Goal: Contribute content: Contribute content

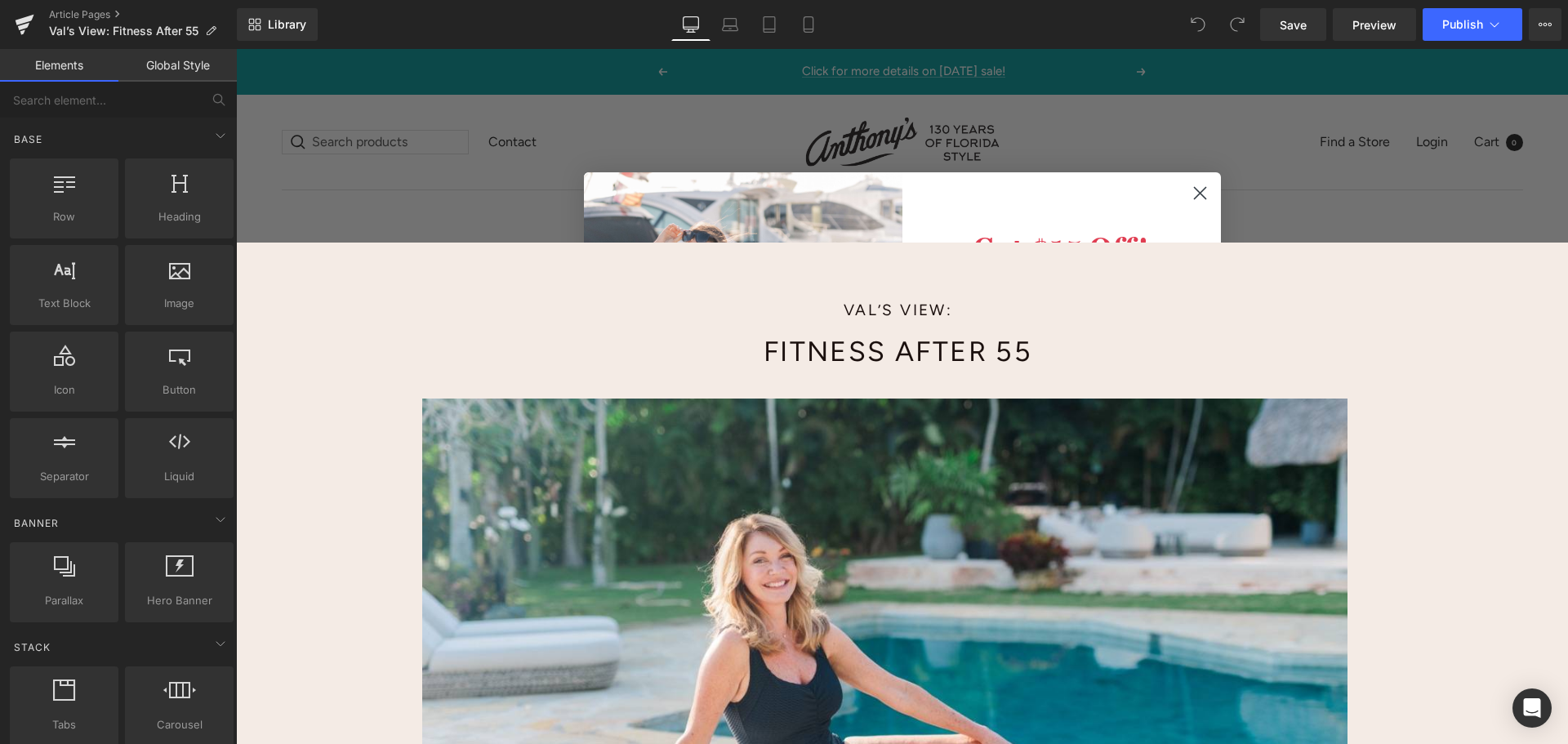
click at [1198, 193] on circle "Close dialog" at bounding box center [1199, 193] width 27 height 27
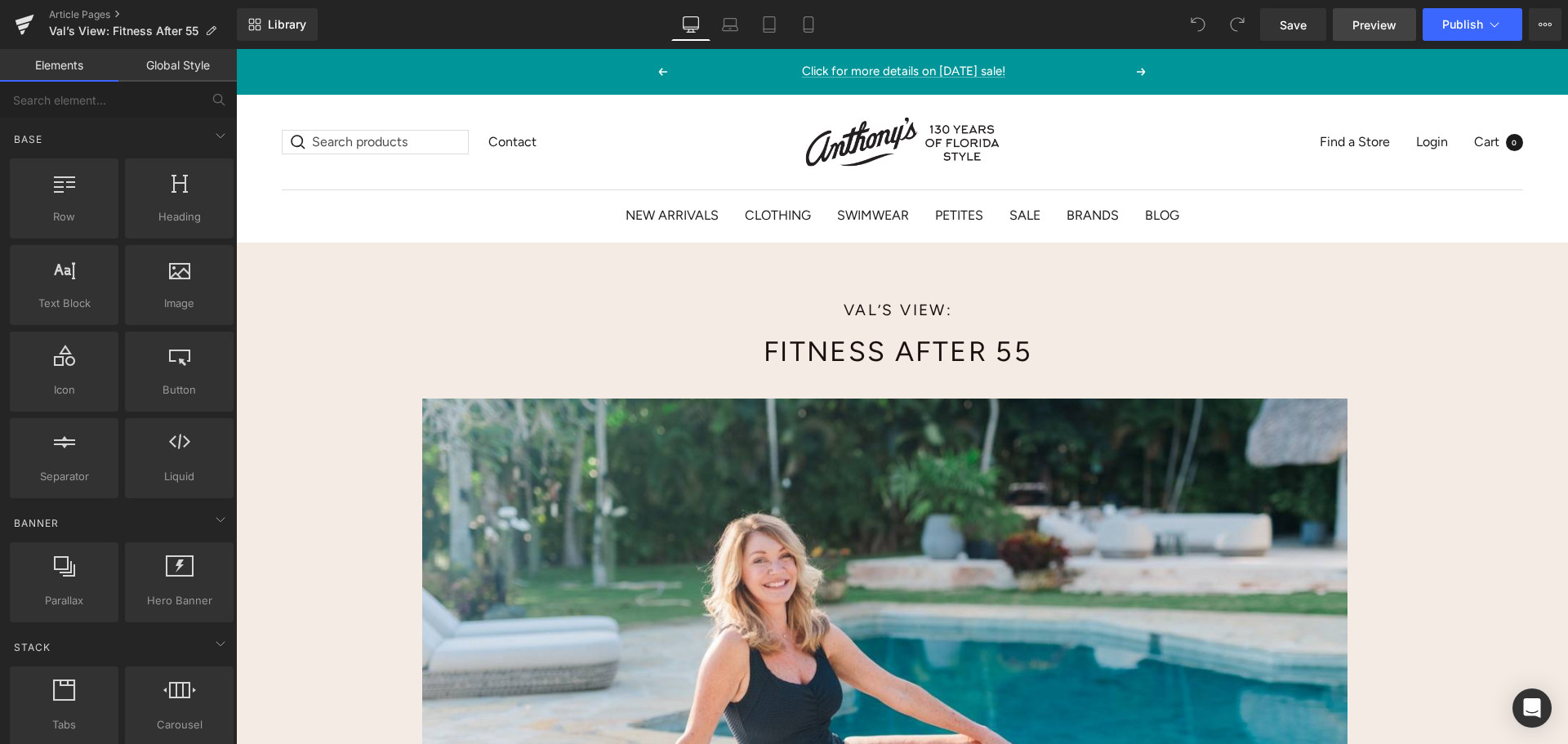
click at [1384, 21] on span "Preview" at bounding box center [1375, 25] width 44 height 17
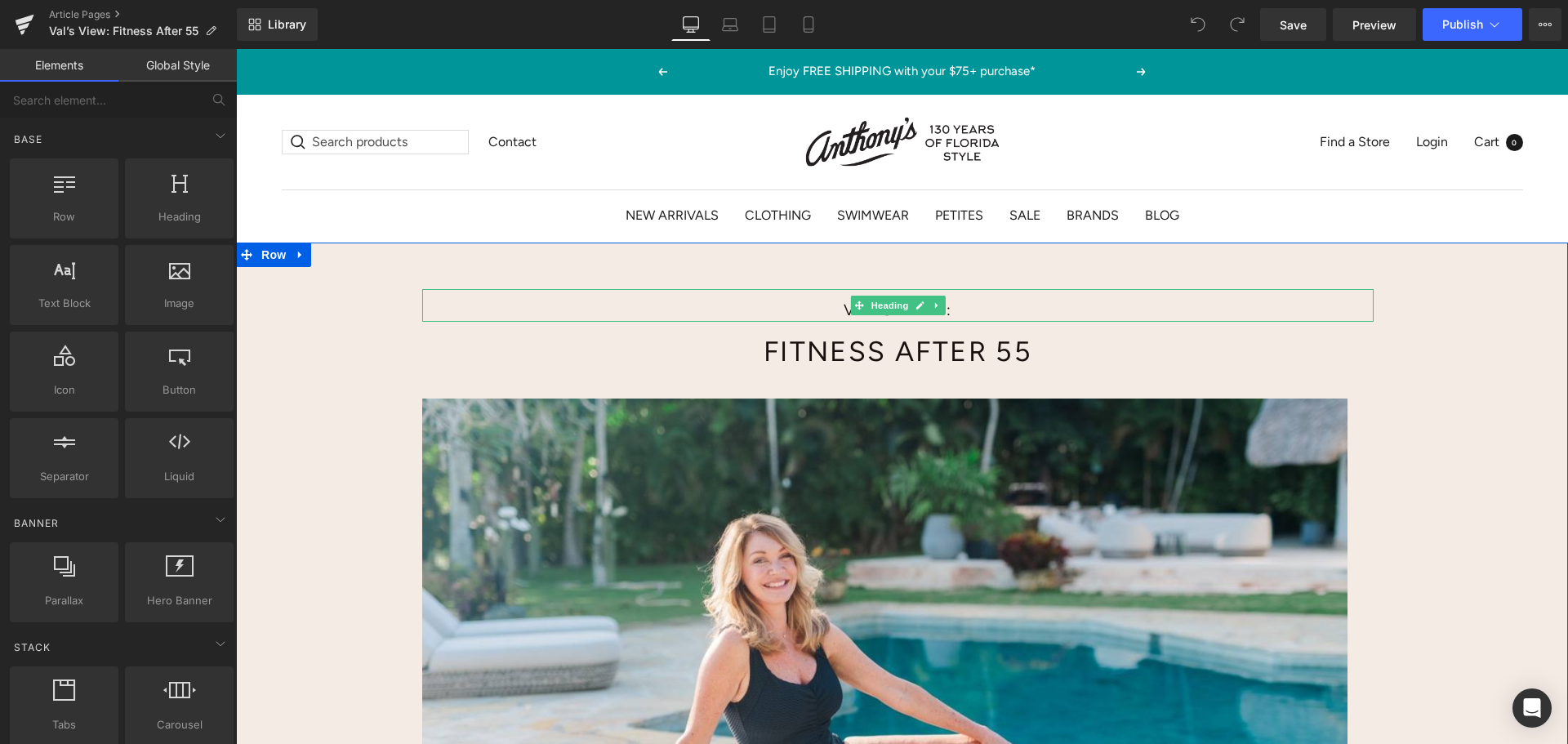
click at [839, 313] on h1 "Val’s View:" at bounding box center [898, 310] width 462 height 22
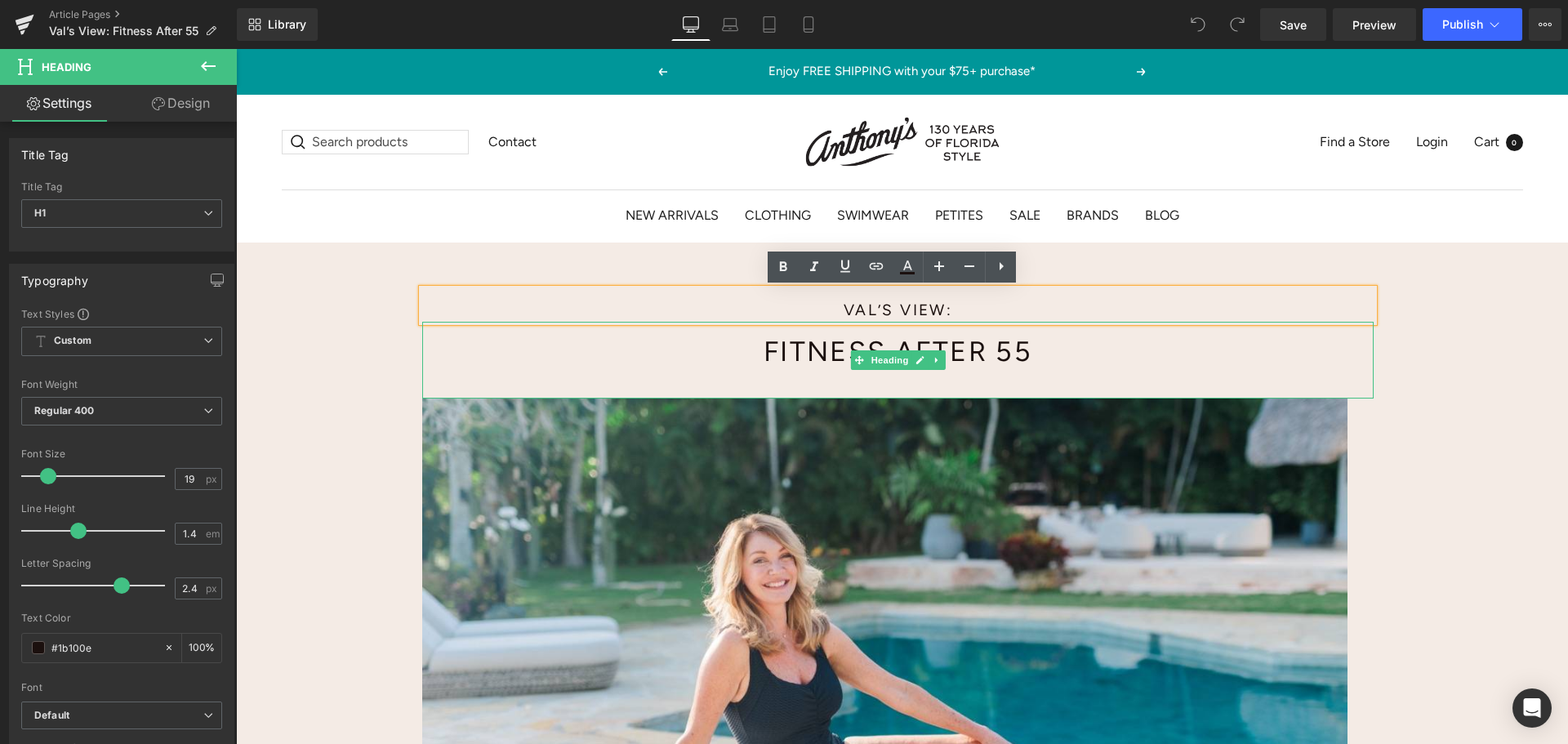
click at [831, 365] on h1 "Fitness After 55" at bounding box center [898, 352] width 462 height 40
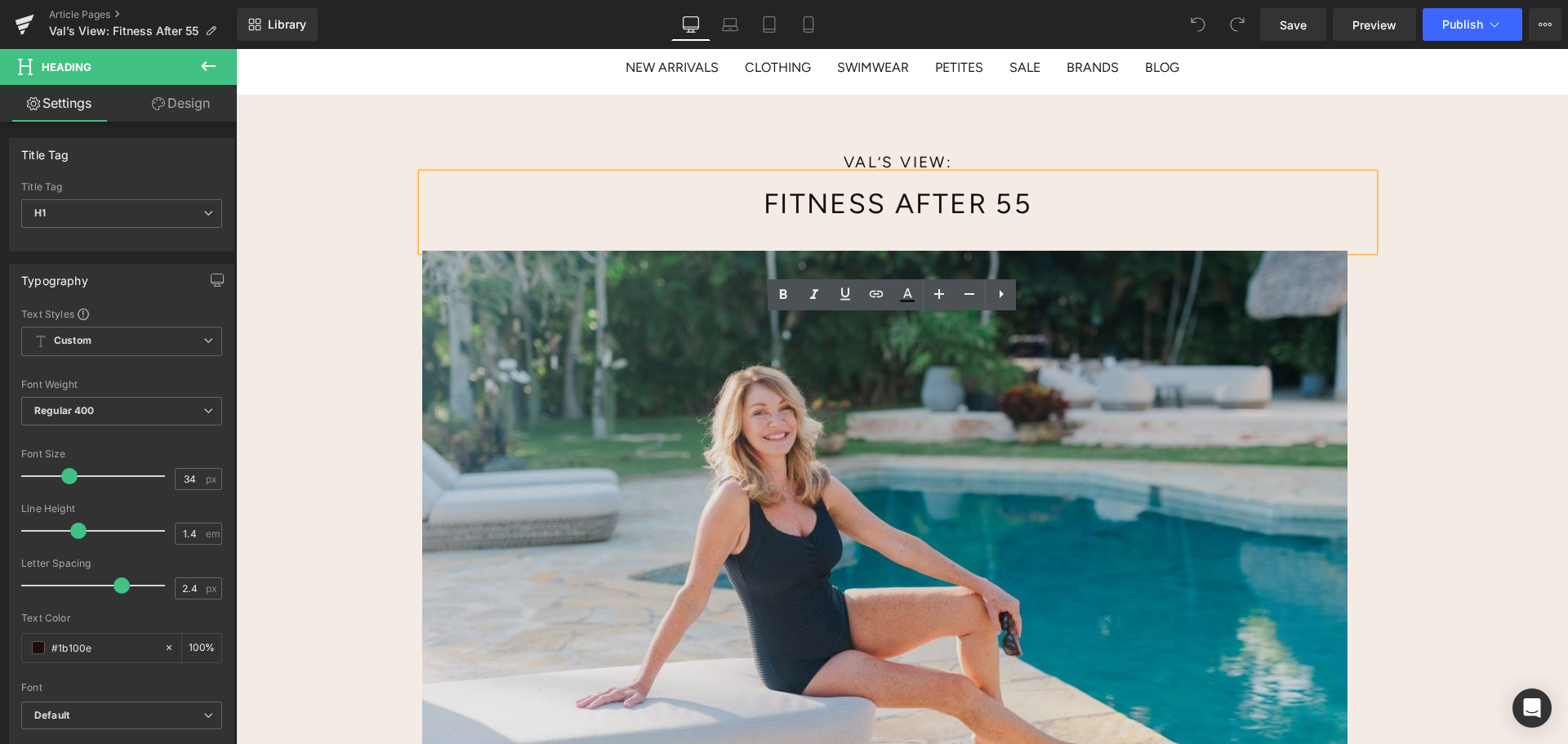
scroll to position [163, 0]
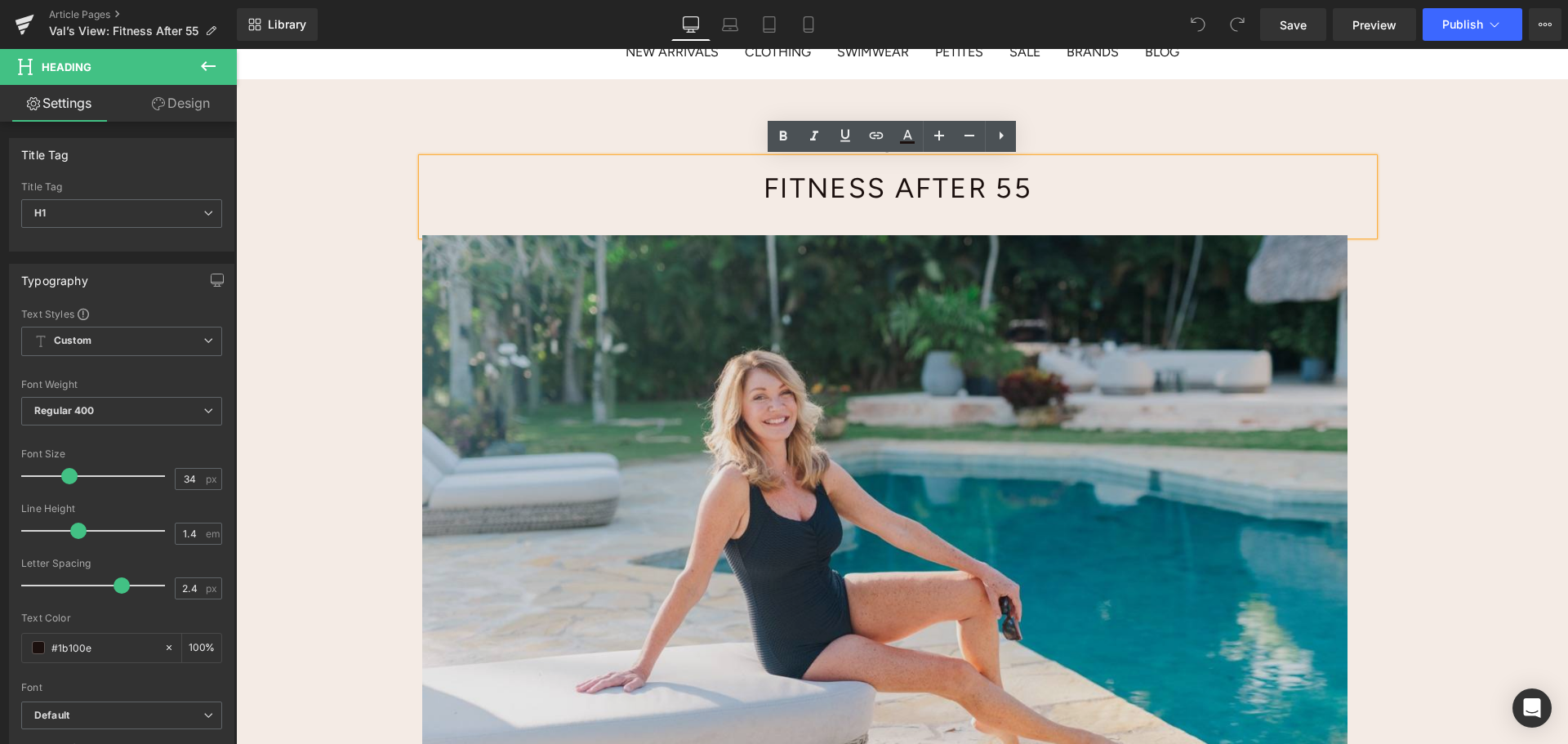
click at [825, 421] on img at bounding box center [885, 546] width 925 height 623
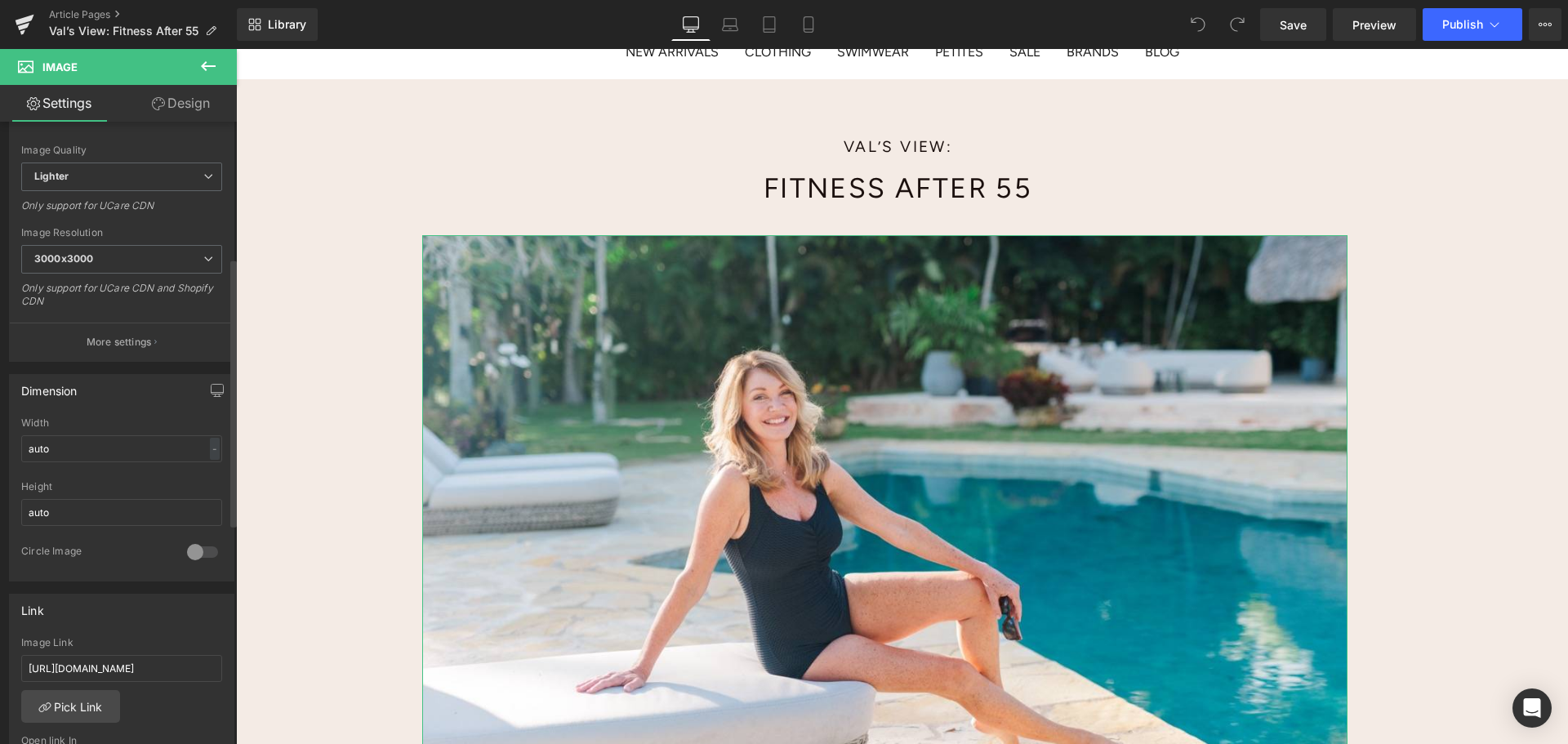
scroll to position [408, 0]
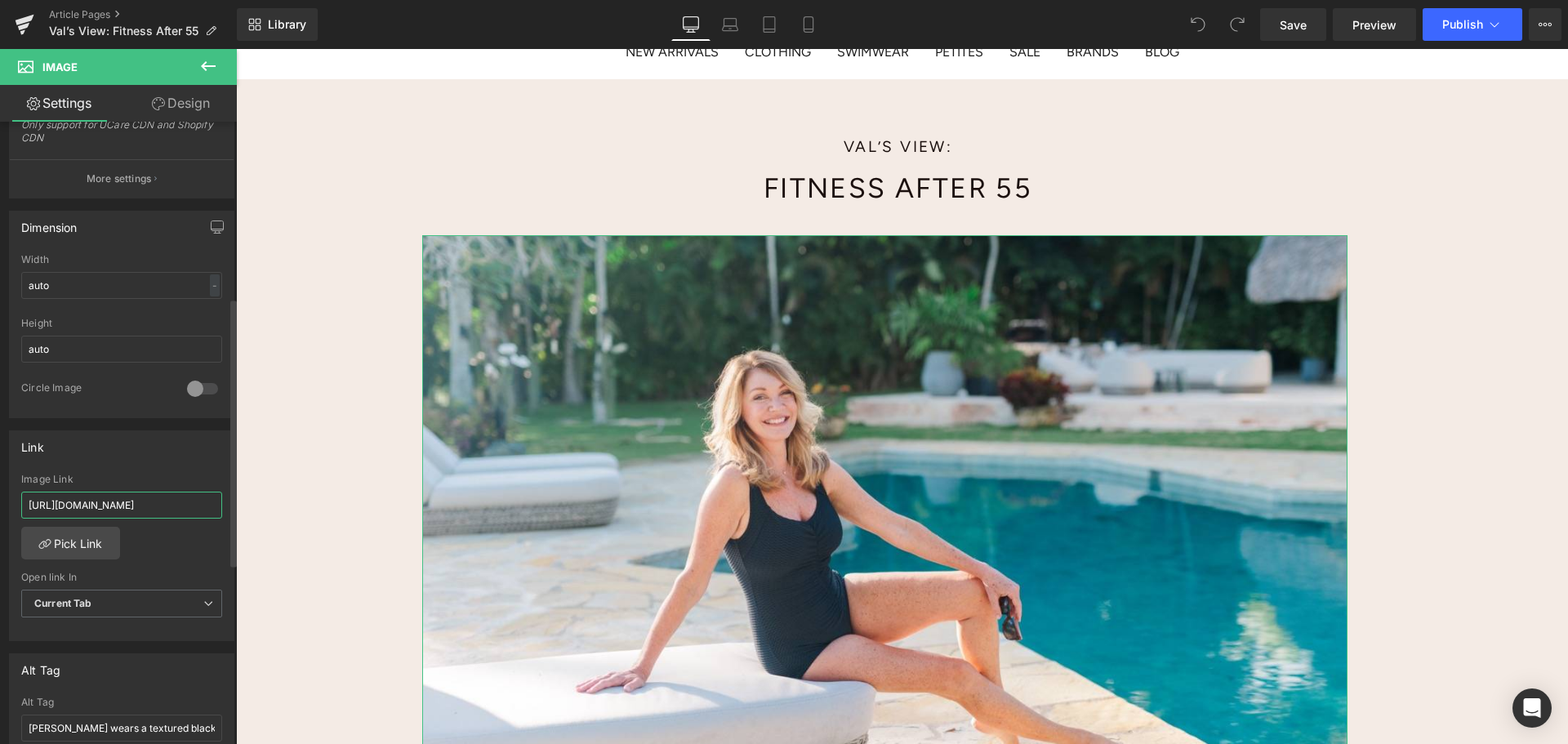
click at [198, 502] on input "[URL][DOMAIN_NAME]" at bounding box center [122, 505] width 201 height 27
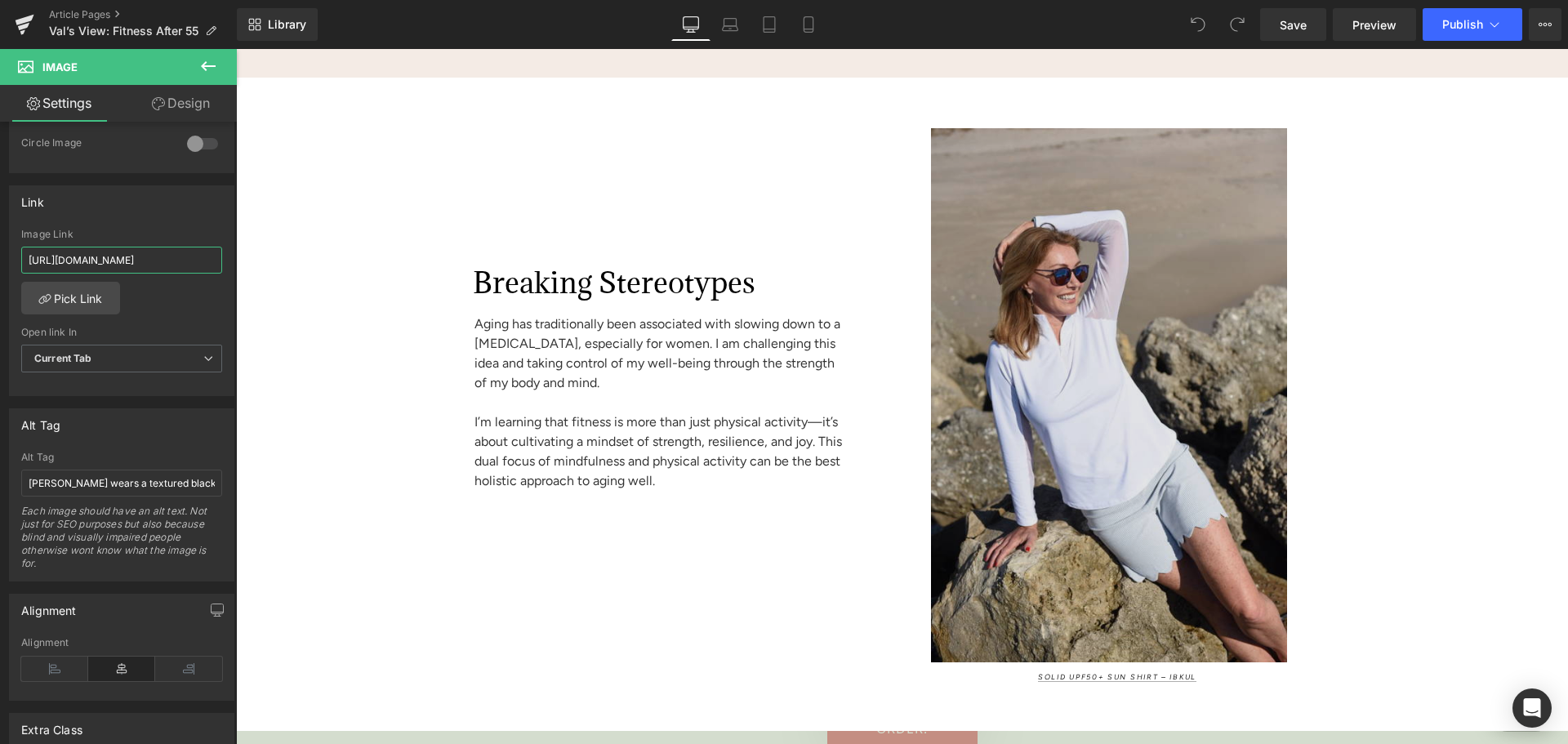
scroll to position [1307, 0]
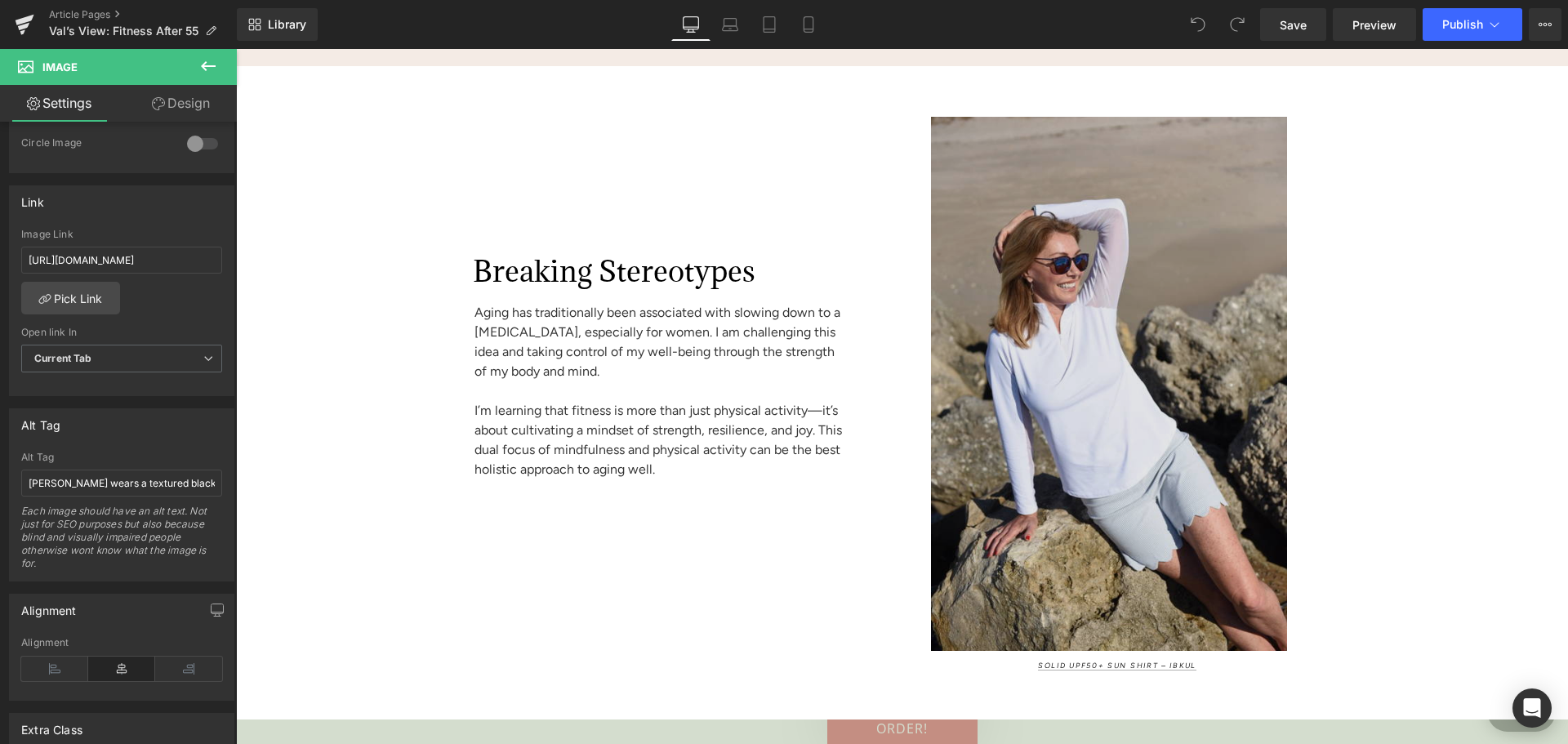
click at [1043, 480] on img at bounding box center [1147, 384] width 432 height 534
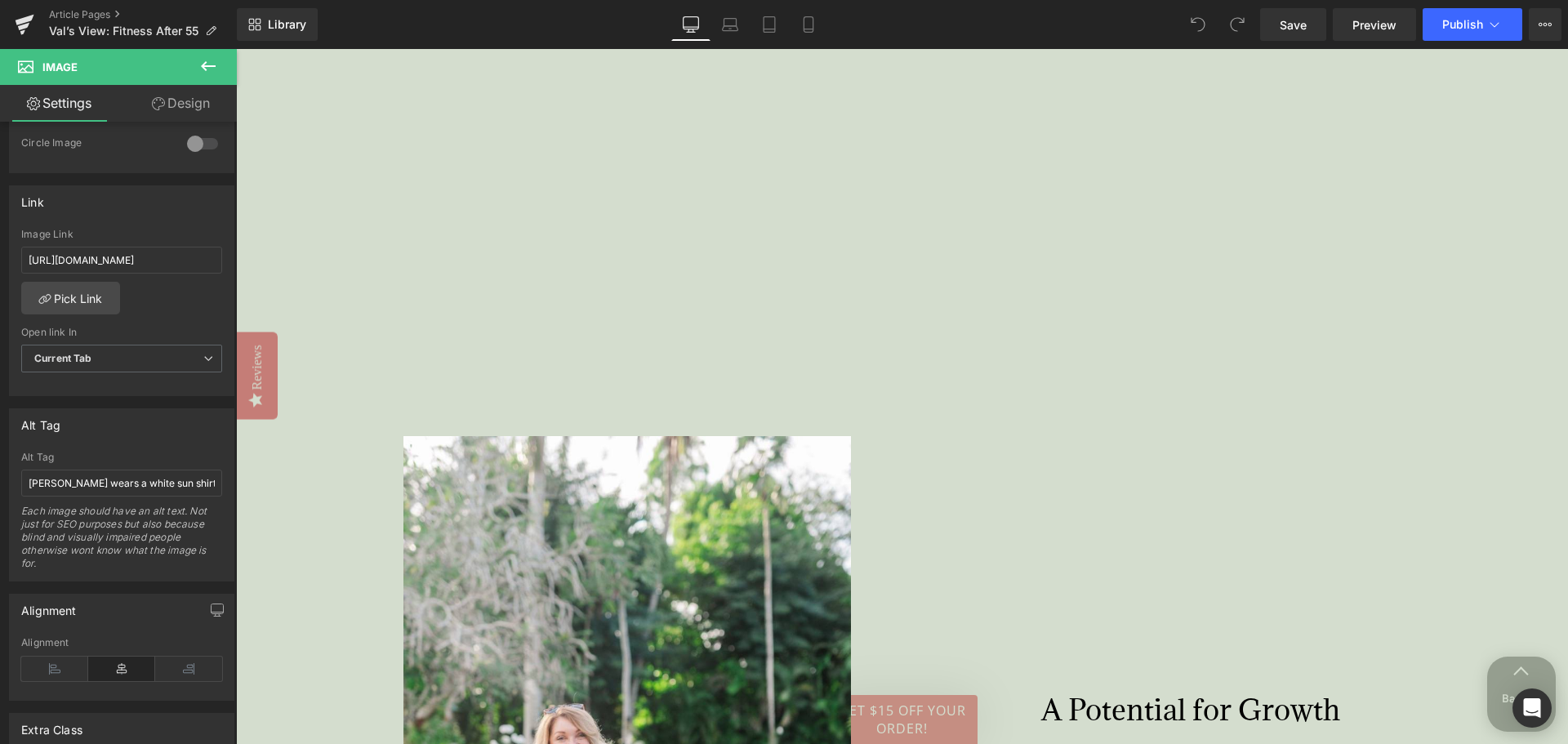
scroll to position [2450, 0]
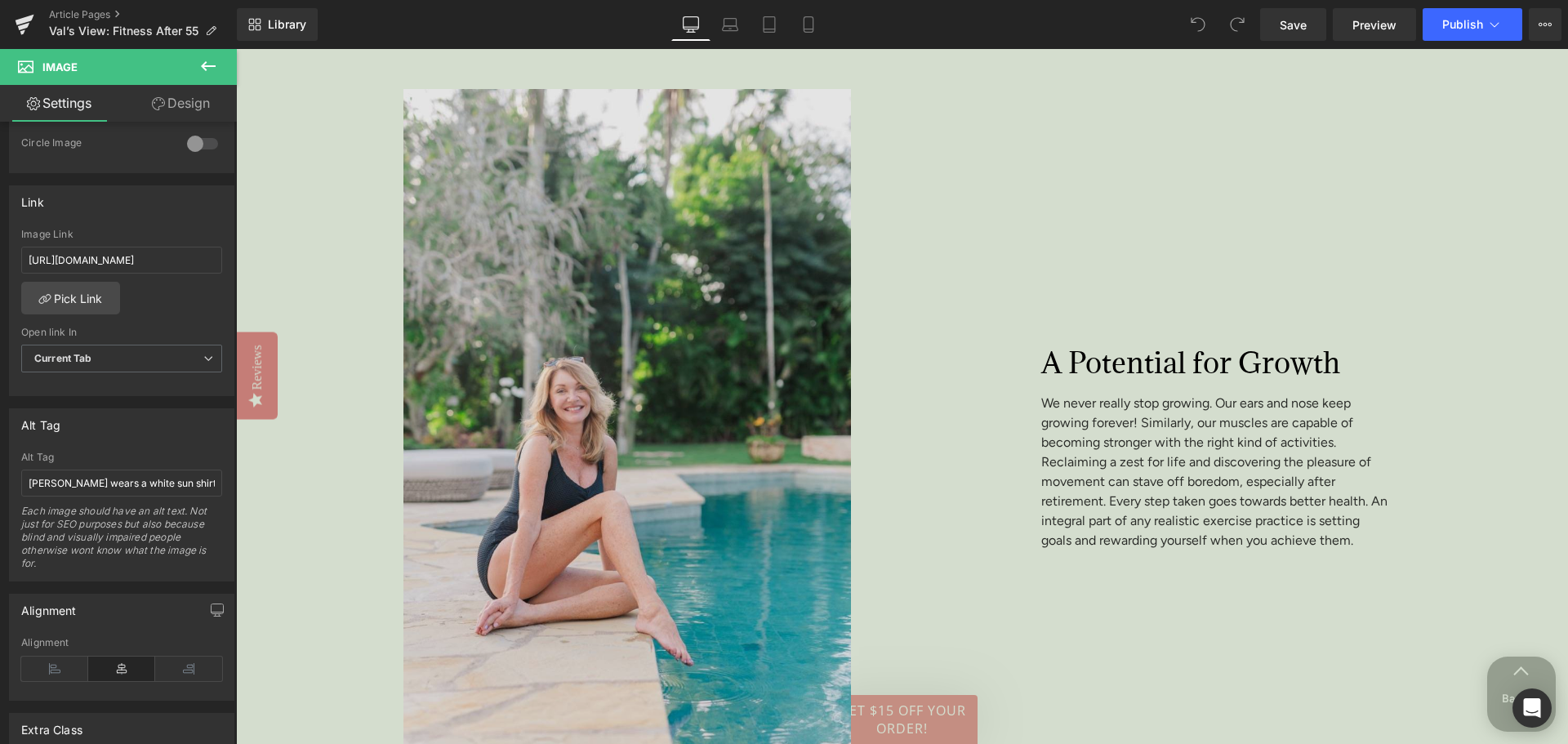
click at [686, 452] on img at bounding box center [563, 425] width 630 height 672
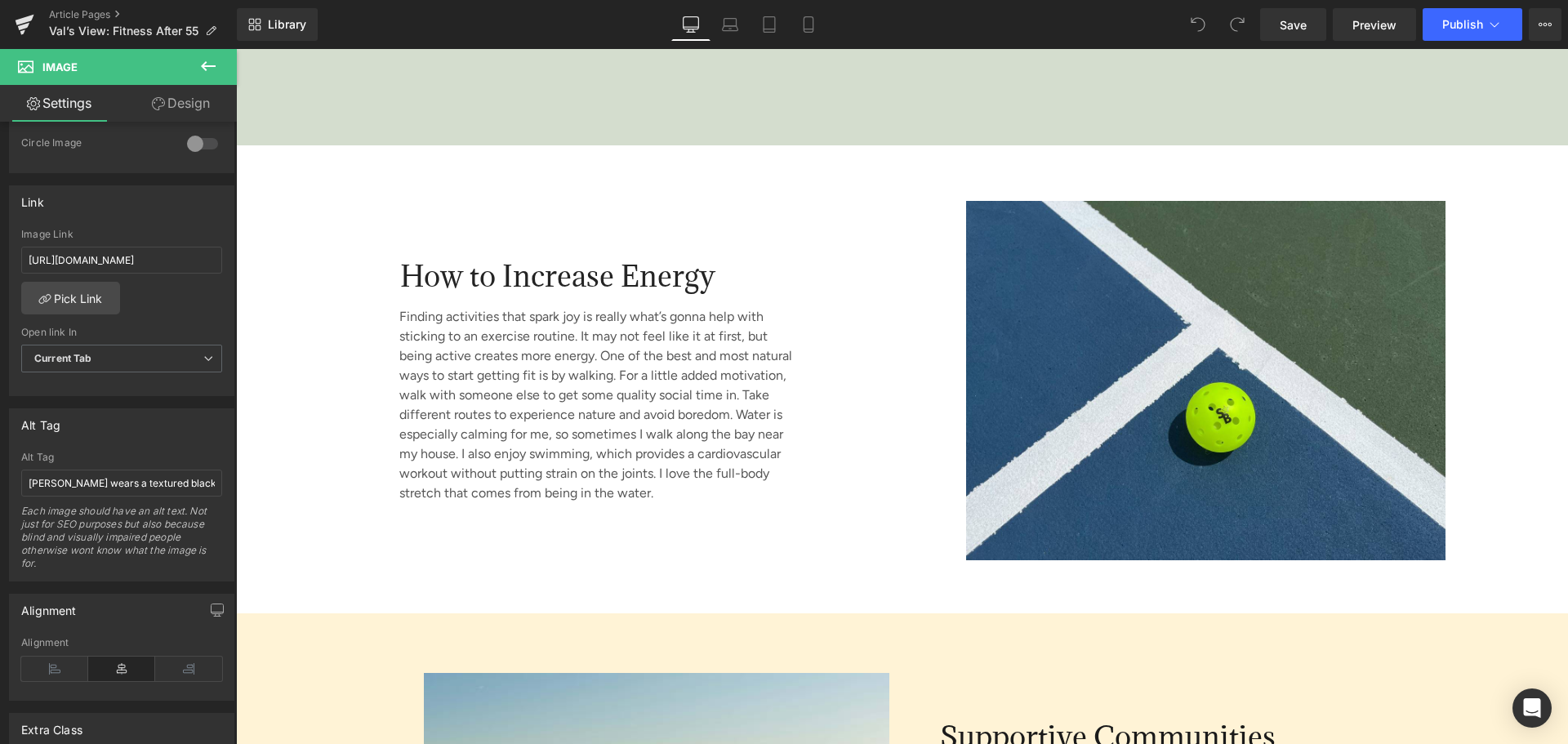
scroll to position [3757, 0]
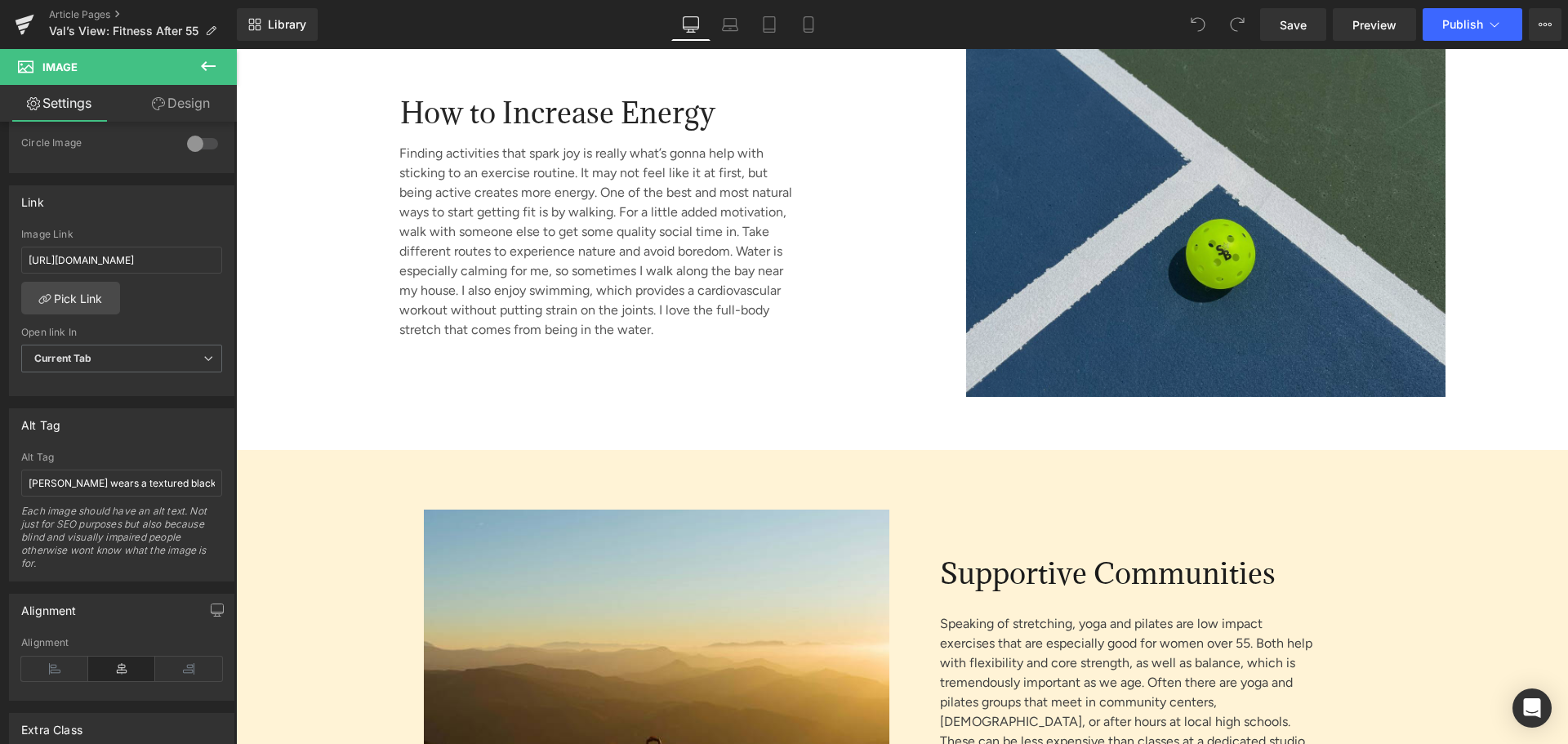
click at [1105, 232] on img at bounding box center [1204, 217] width 630 height 360
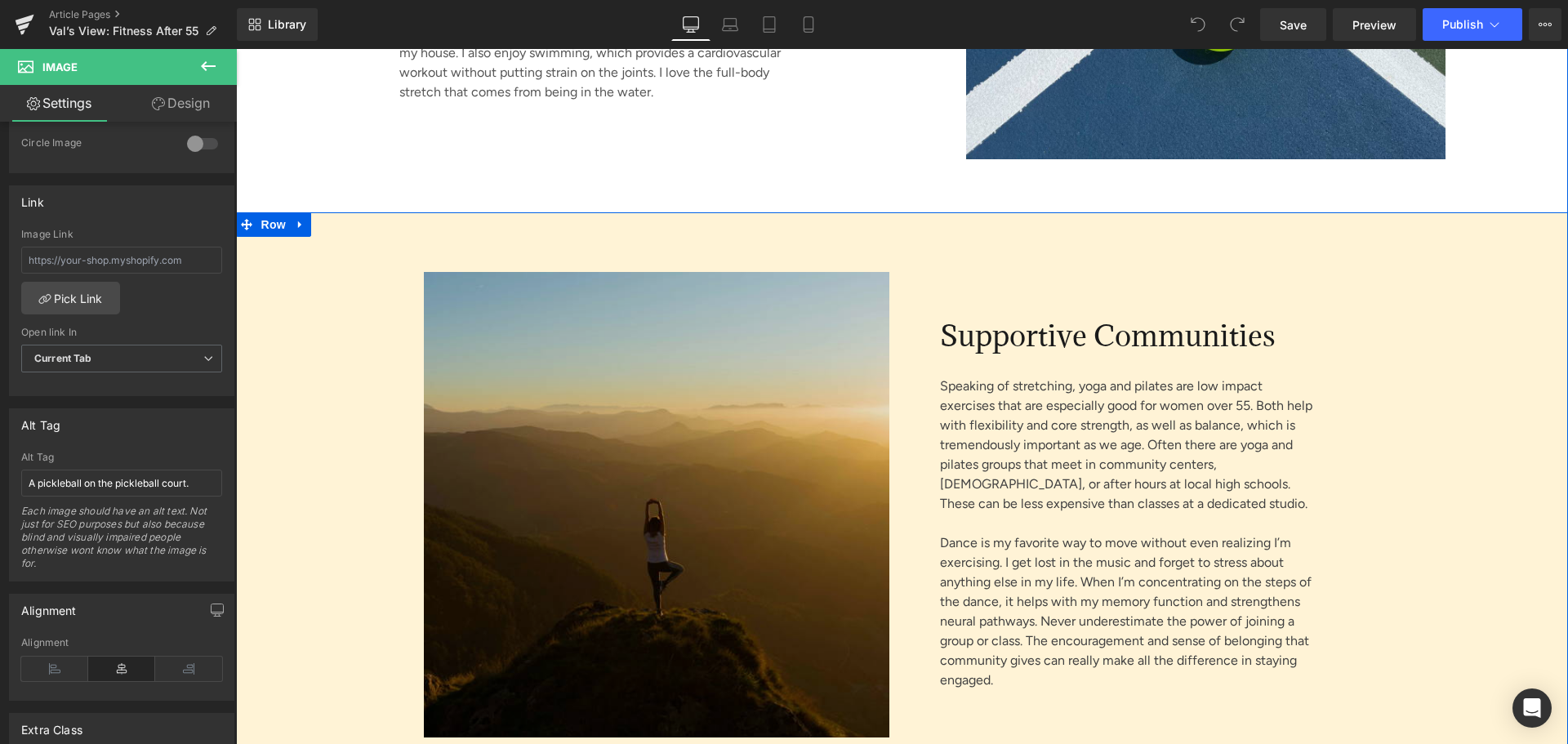
scroll to position [4001, 0]
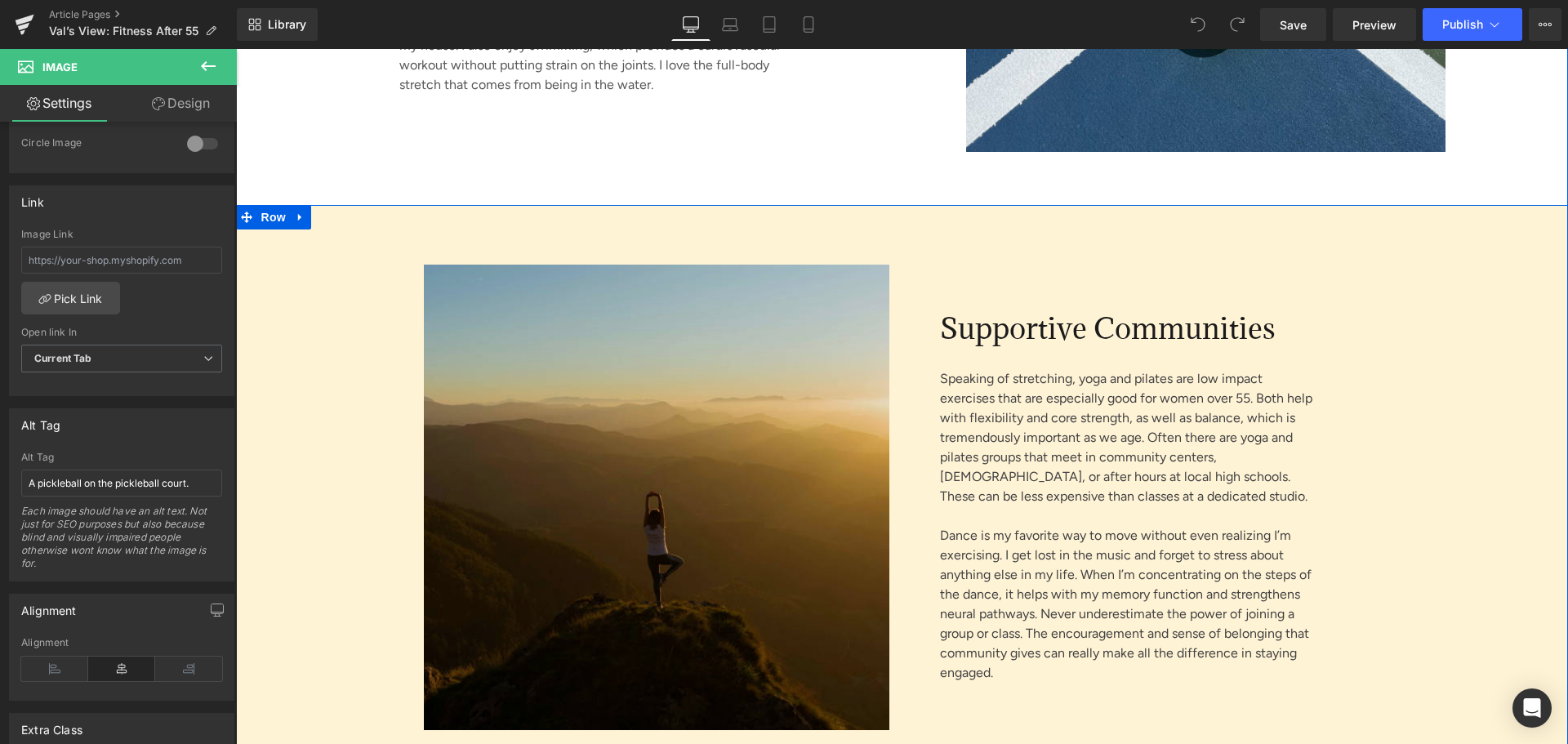
click at [691, 500] on img at bounding box center [657, 498] width 466 height 466
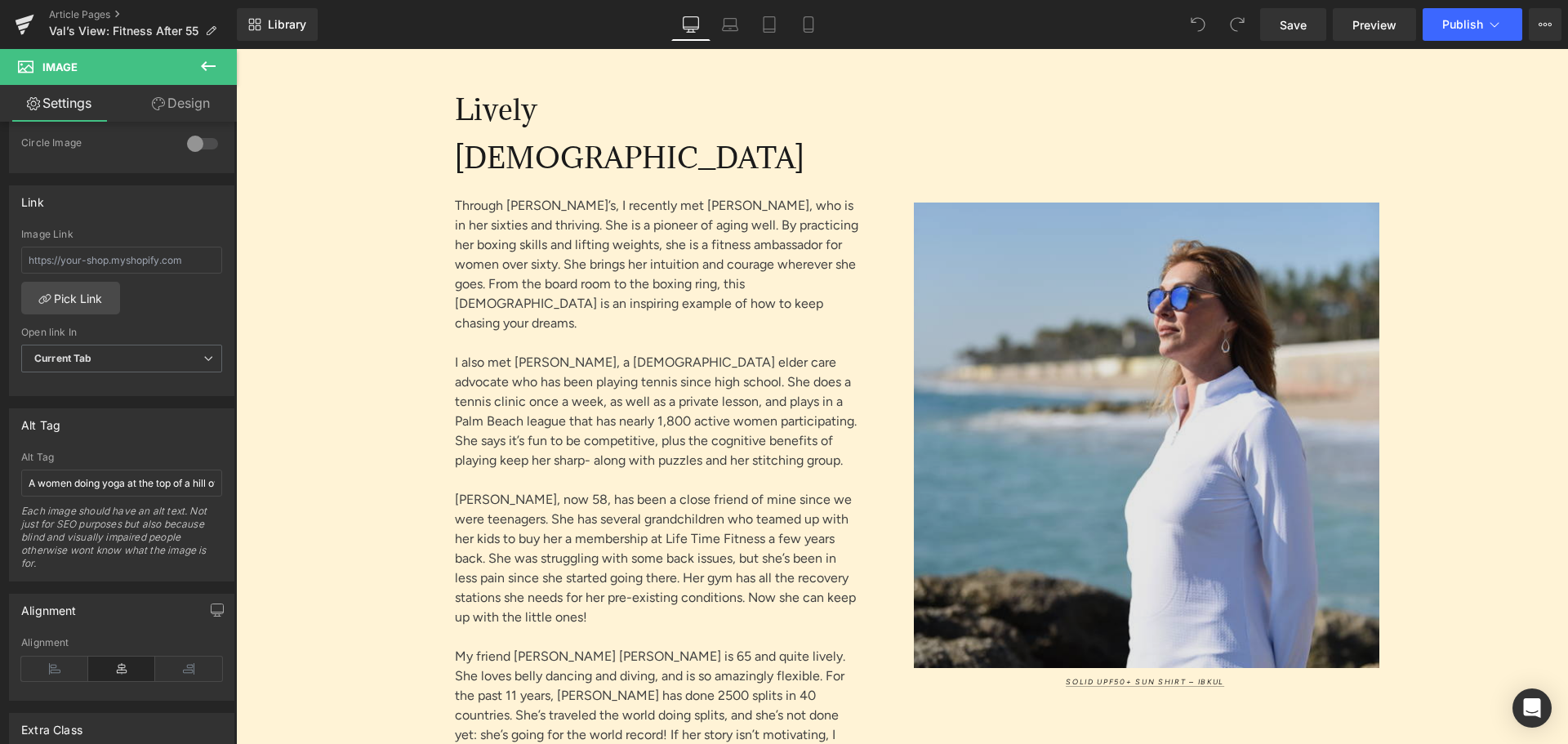
scroll to position [4737, 0]
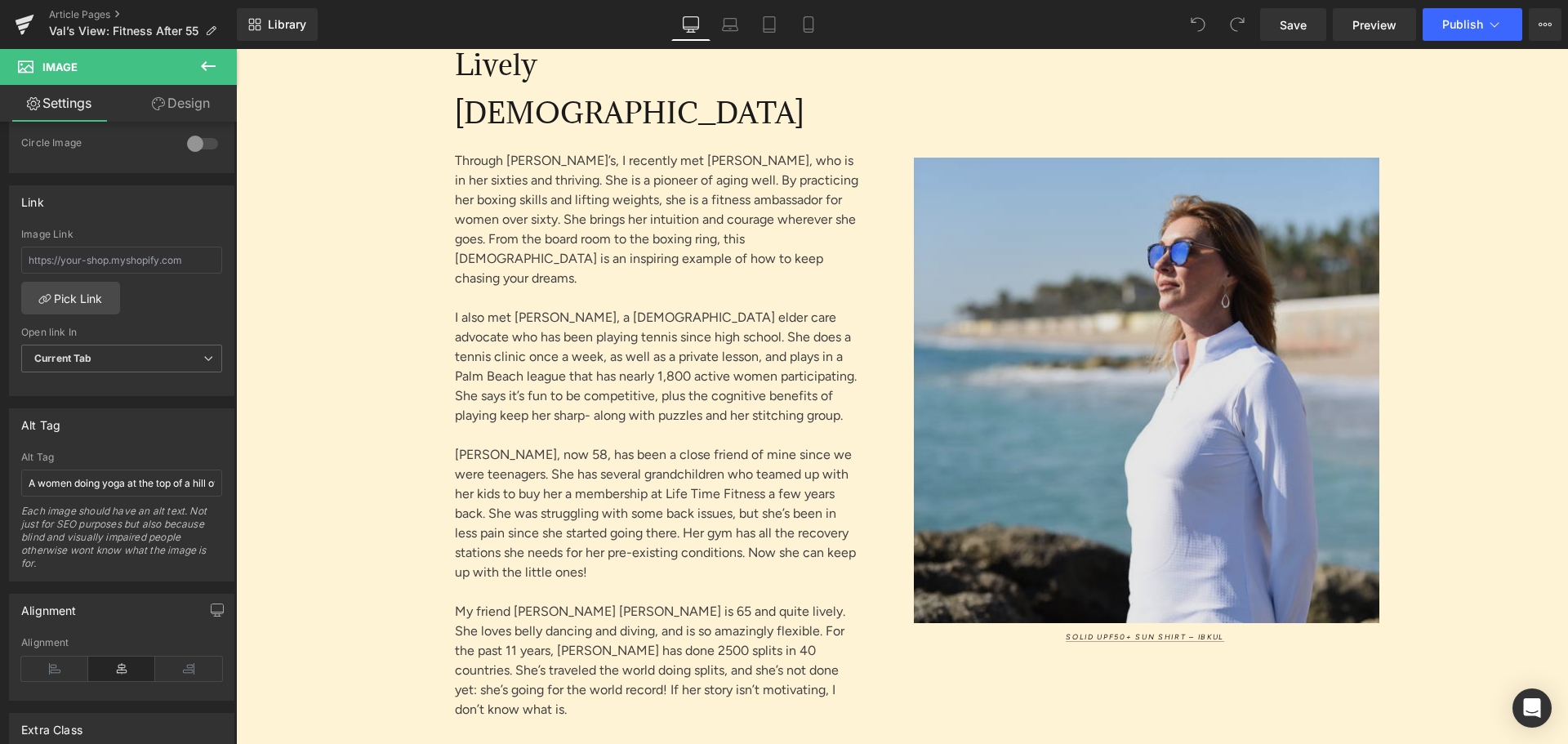
click at [1193, 422] on img at bounding box center [1147, 391] width 466 height 466
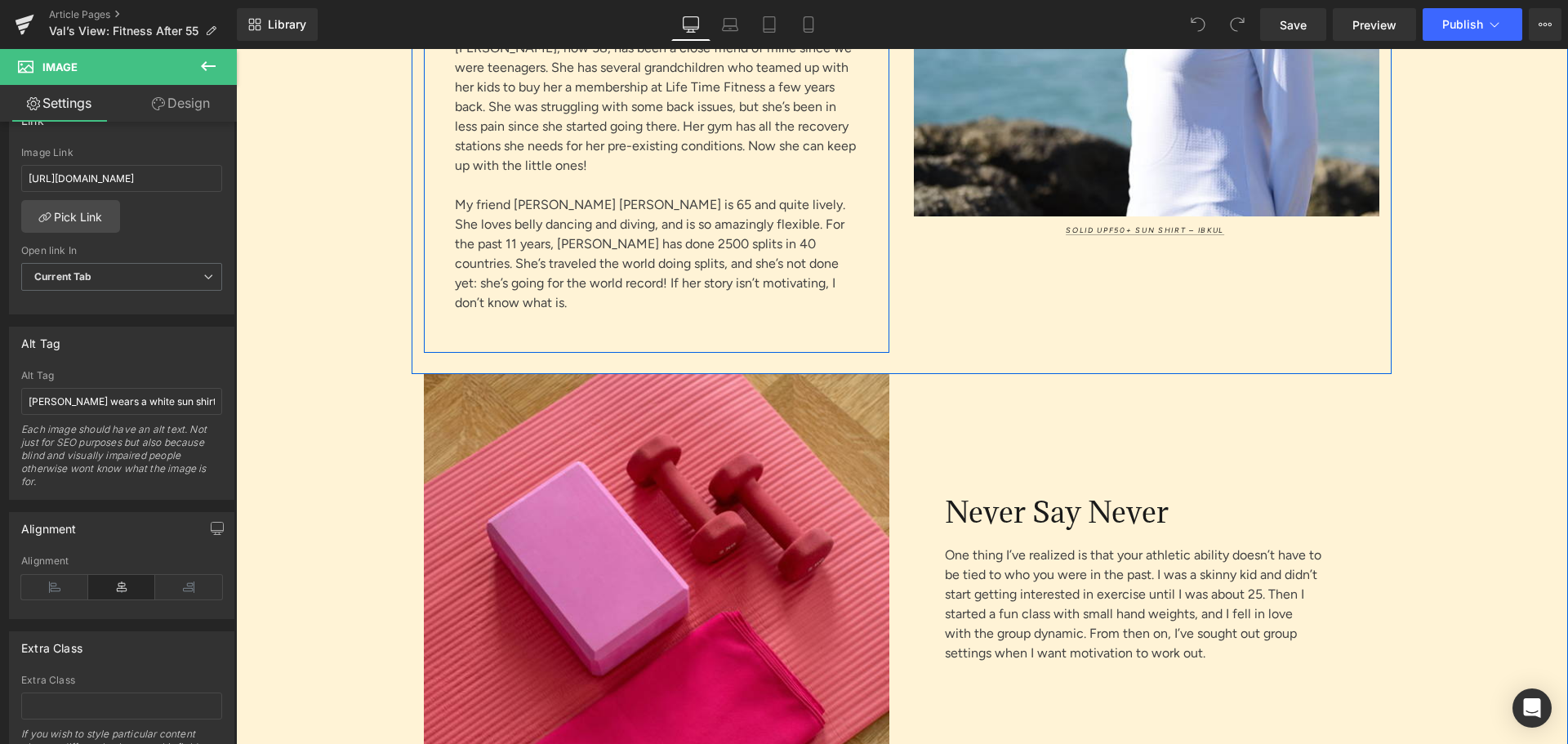
scroll to position [5145, 0]
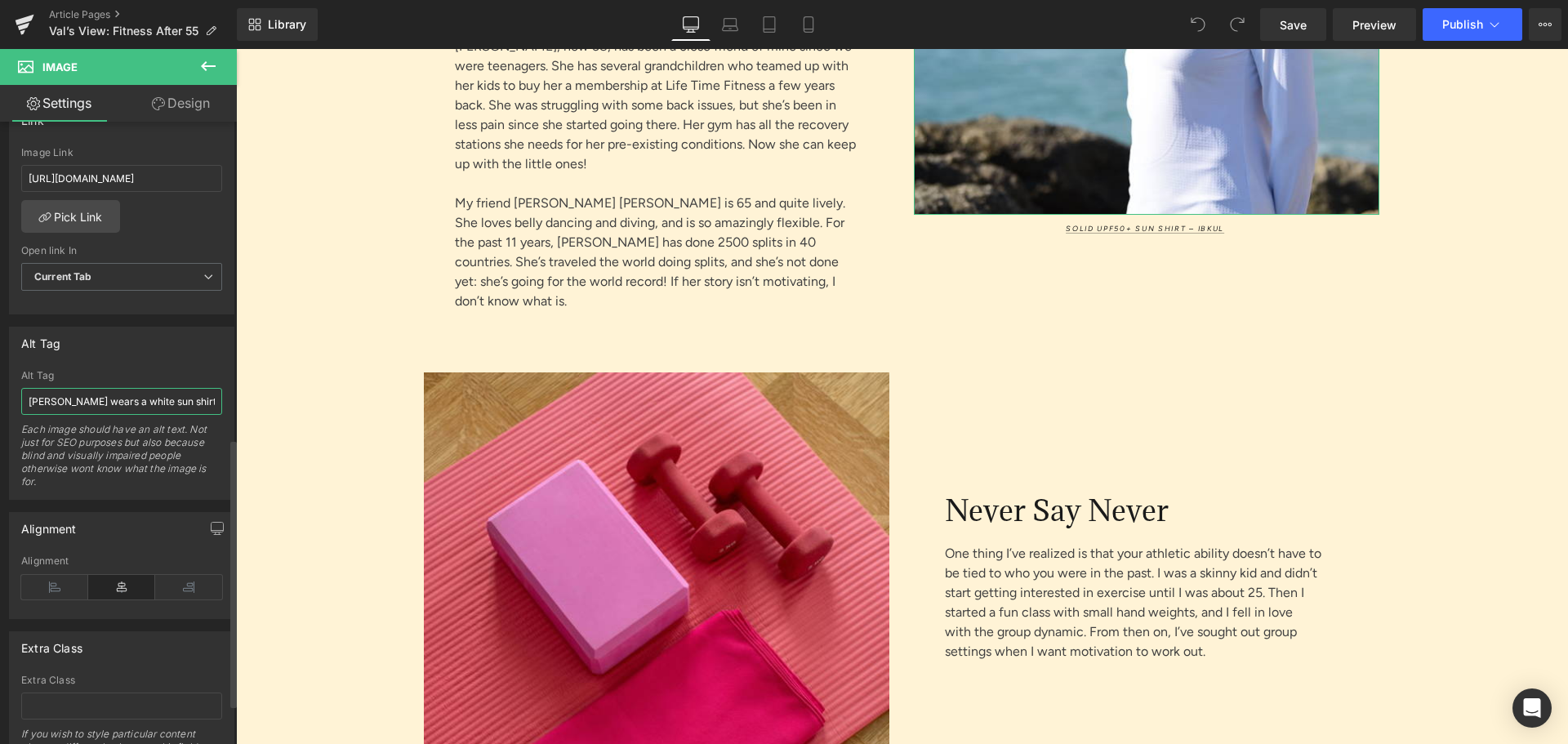
click at [189, 402] on input "[PERSON_NAME] wears a white sun shirt while reflecting into the distance." at bounding box center [122, 401] width 201 height 27
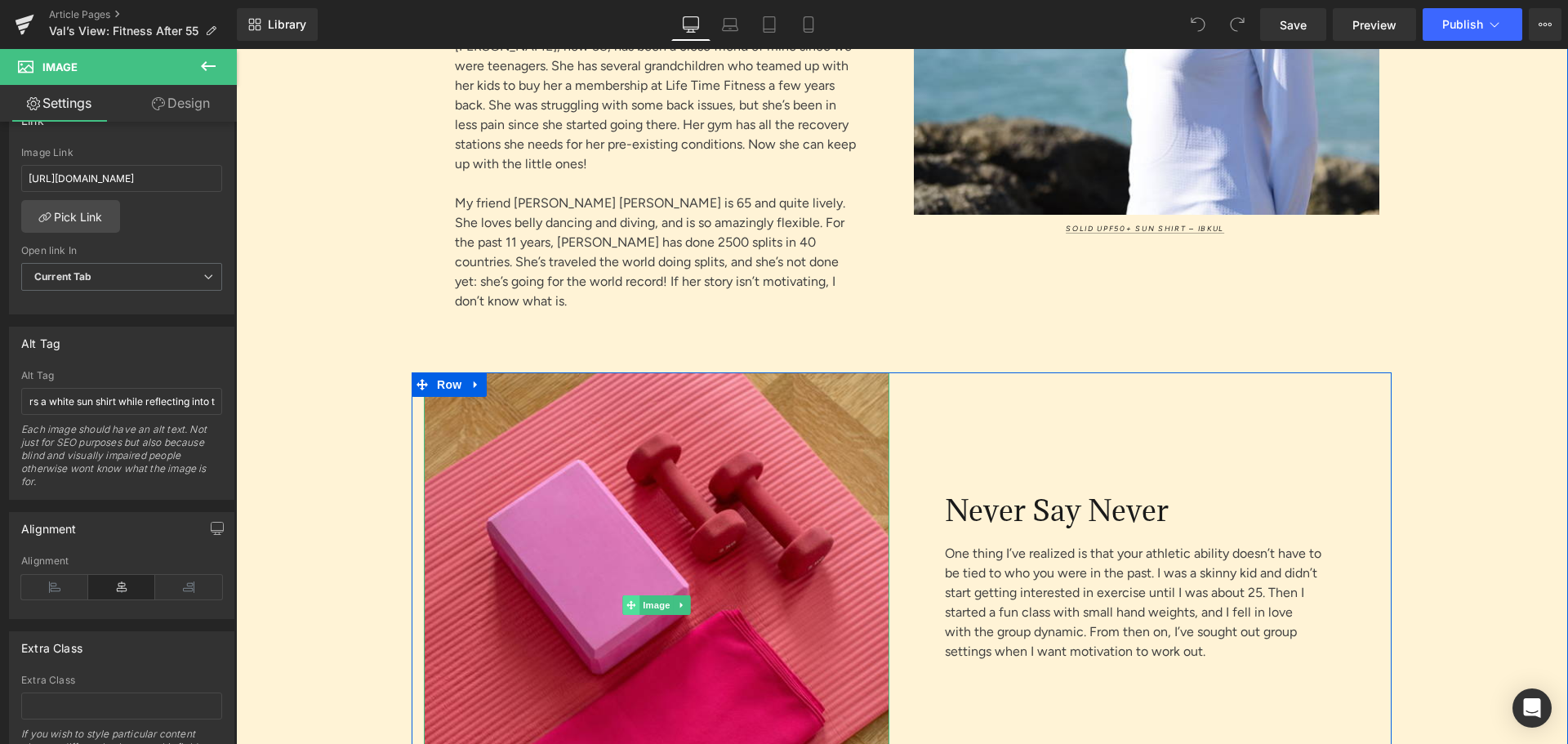
click at [626, 595] on span at bounding box center [630, 605] width 17 height 20
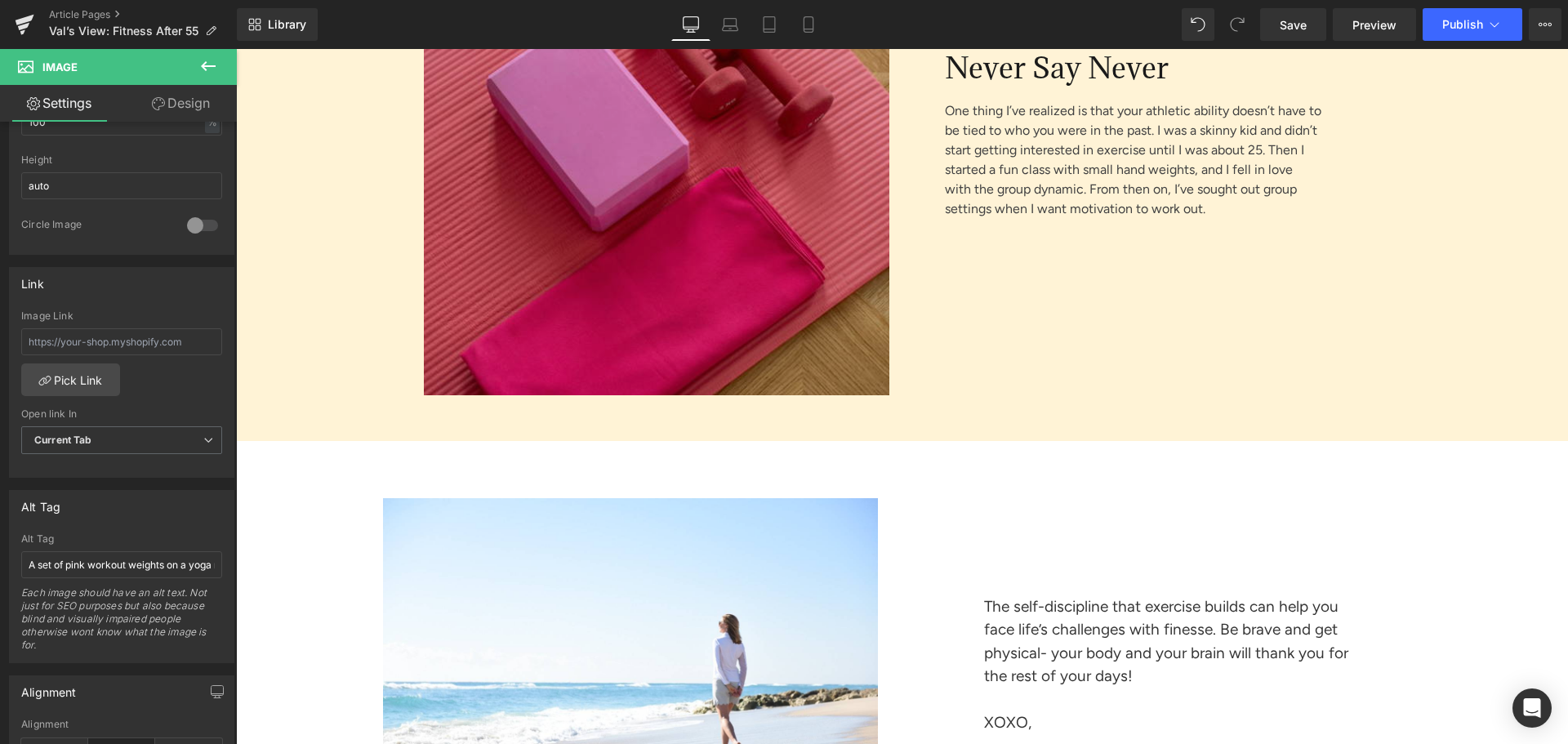
scroll to position [5880, 0]
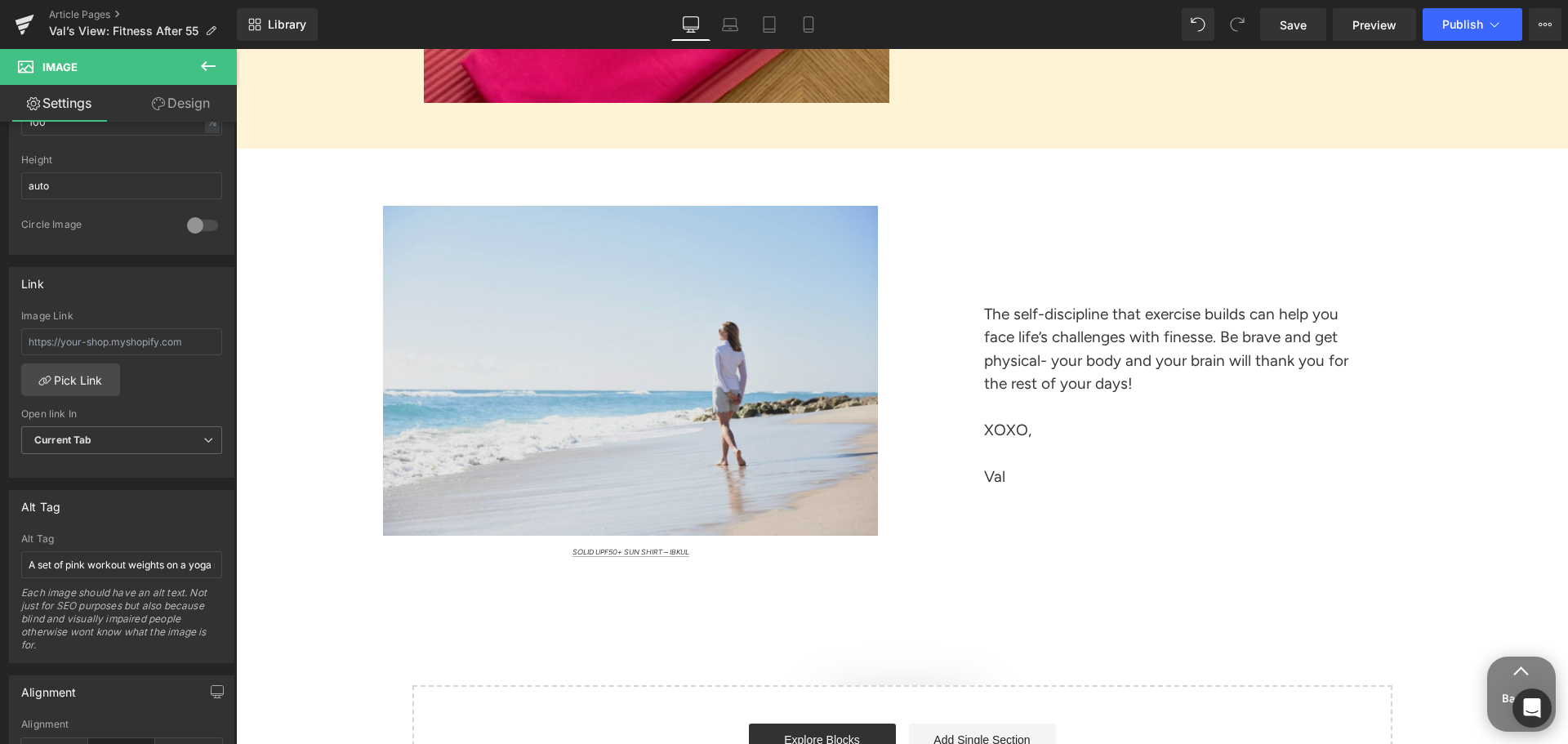
click at [650, 324] on img at bounding box center [620, 370] width 554 height 330
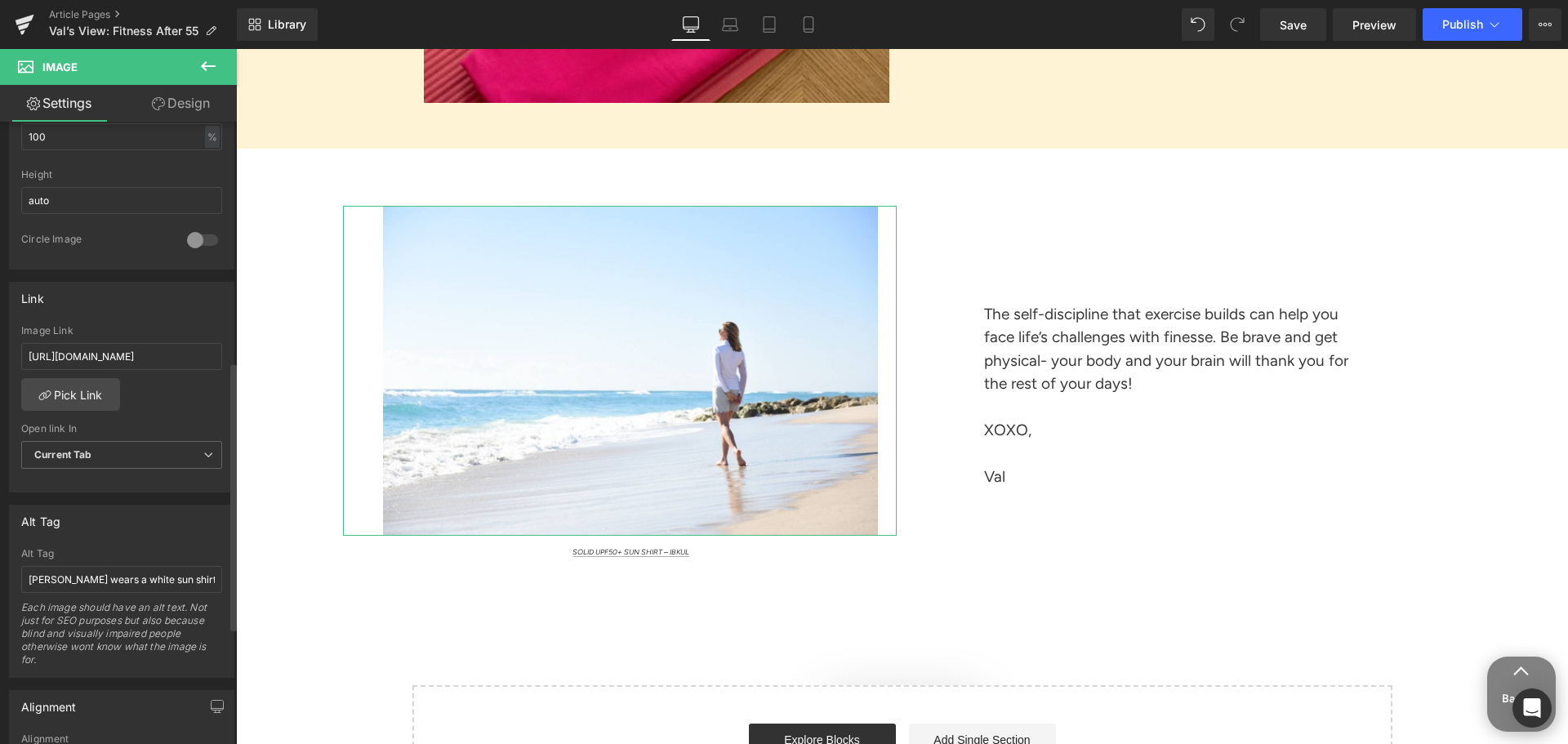
scroll to position [653, 0]
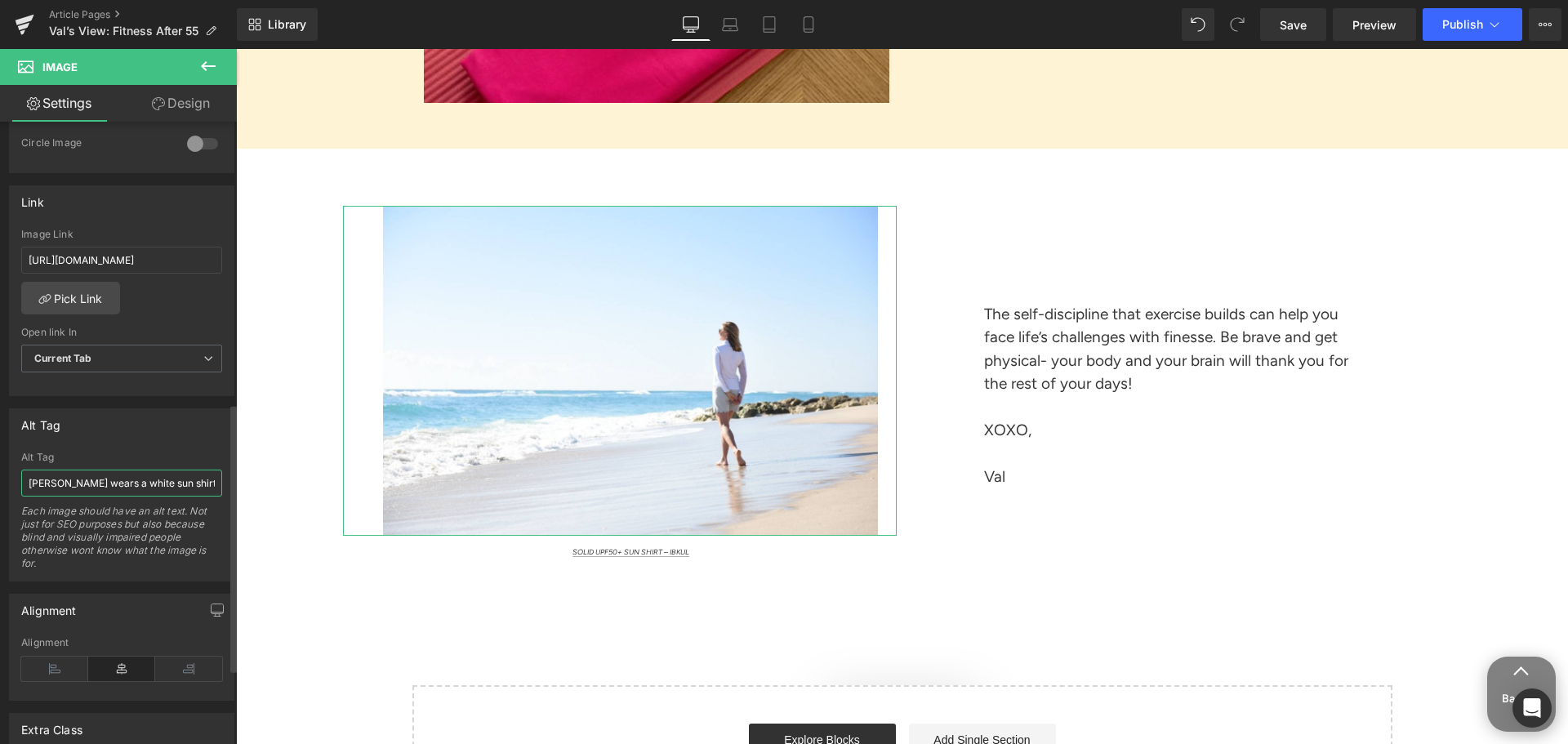
click at [158, 483] on input "[PERSON_NAME] wears a white sun shirt while walking on the beach." at bounding box center [122, 483] width 201 height 27
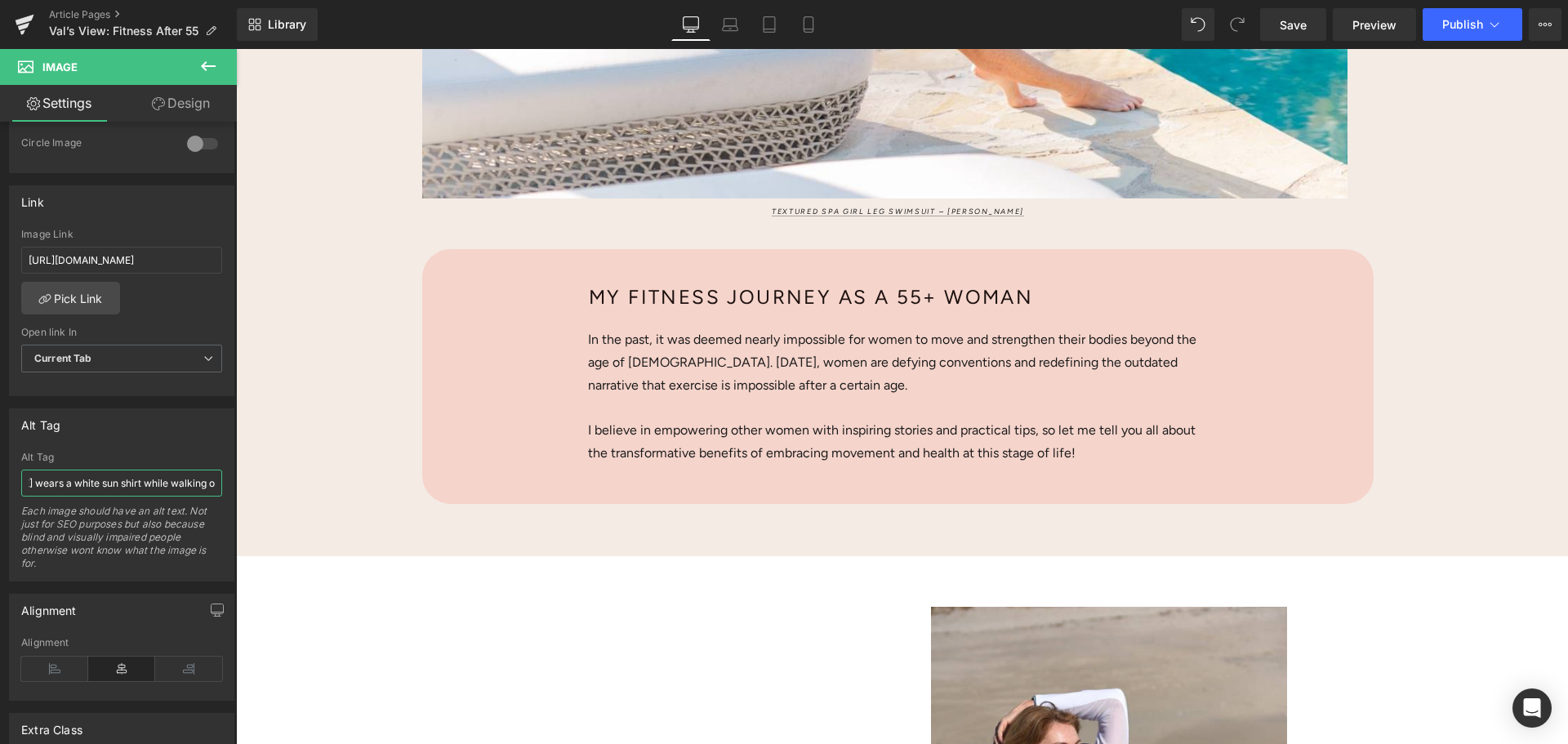
scroll to position [0, 0]
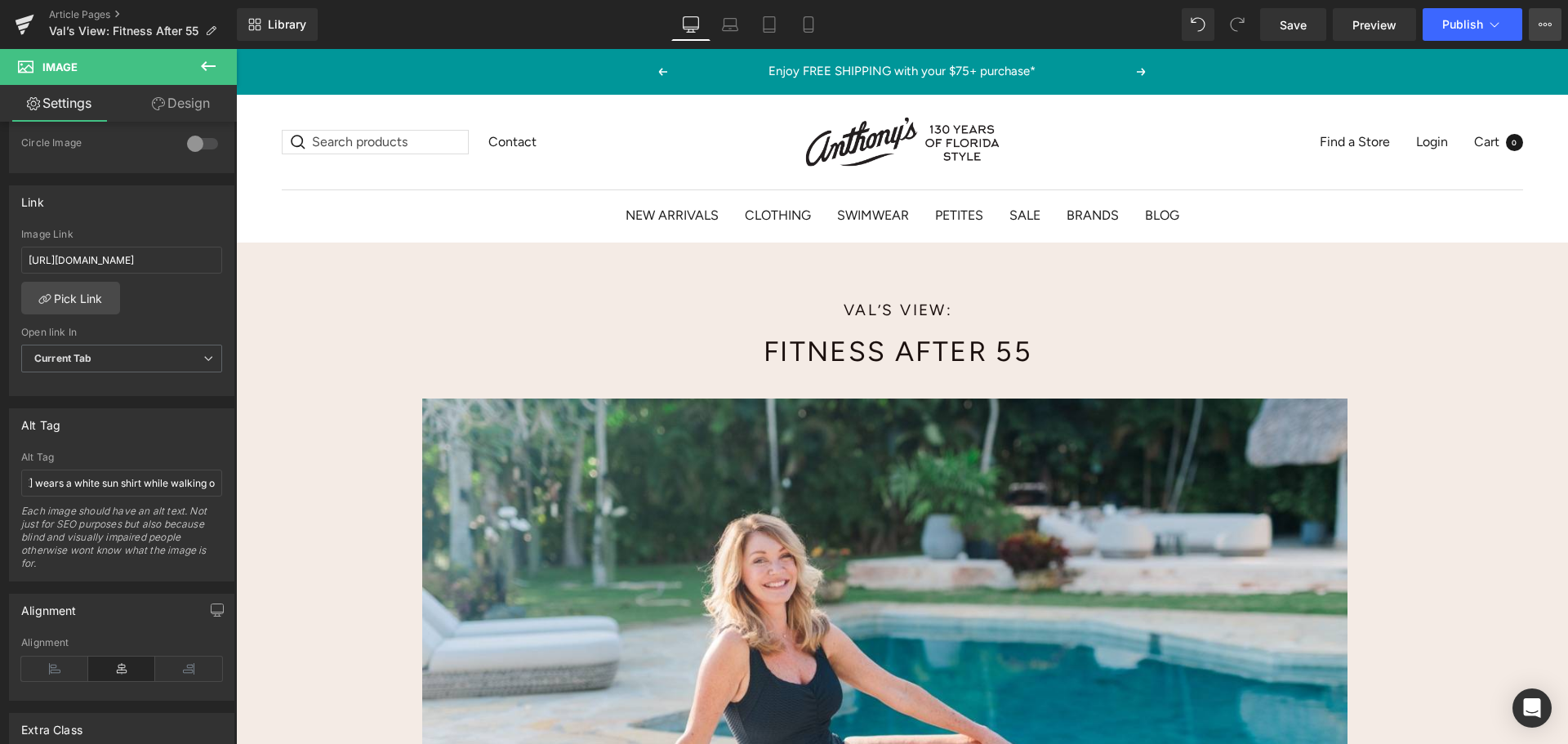
click at [1539, 28] on icon at bounding box center [1546, 25] width 13 height 13
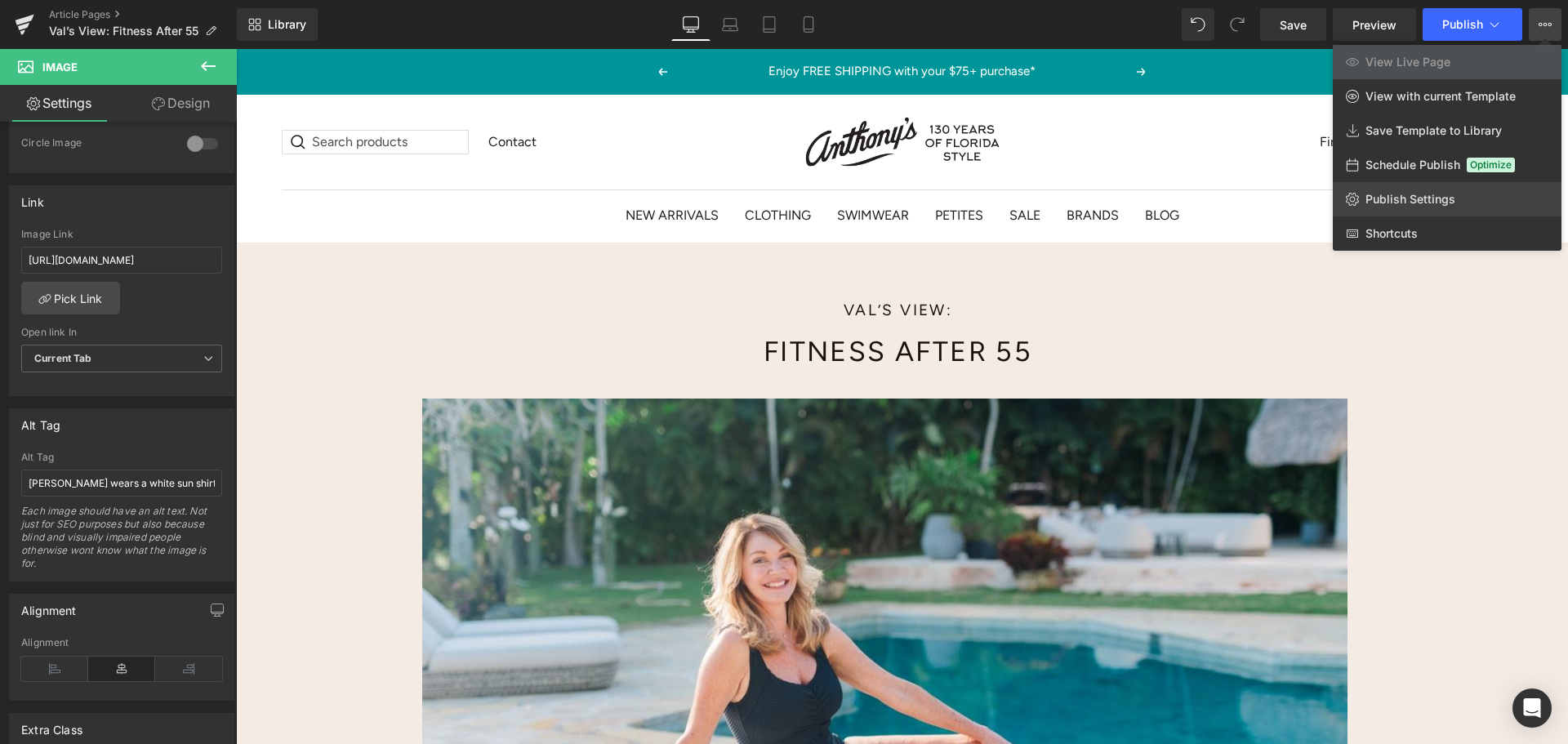
click at [1389, 195] on span "Publish Settings" at bounding box center [1410, 199] width 90 height 15
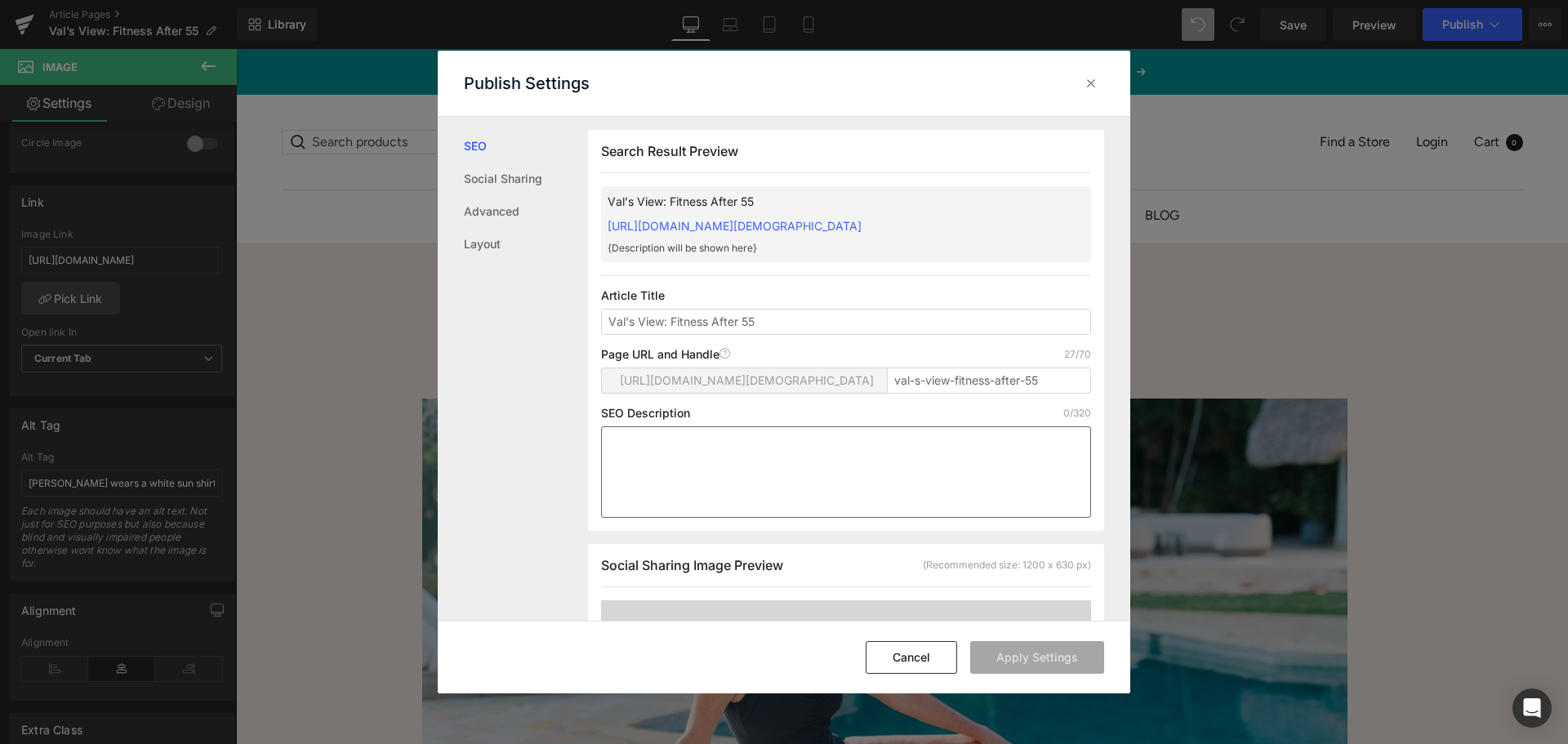
scroll to position [1, 0]
drag, startPoint x: 794, startPoint y: 339, endPoint x: 575, endPoint y: 334, distance: 219.1
click at [575, 334] on div "SEO Social Sharing Advanced Layout Search Result Preview Val’s View: Fitness Af…" at bounding box center [784, 369] width 693 height 505
click at [675, 334] on input "Val’s View: Fitness After 55" at bounding box center [845, 321] width 490 height 26
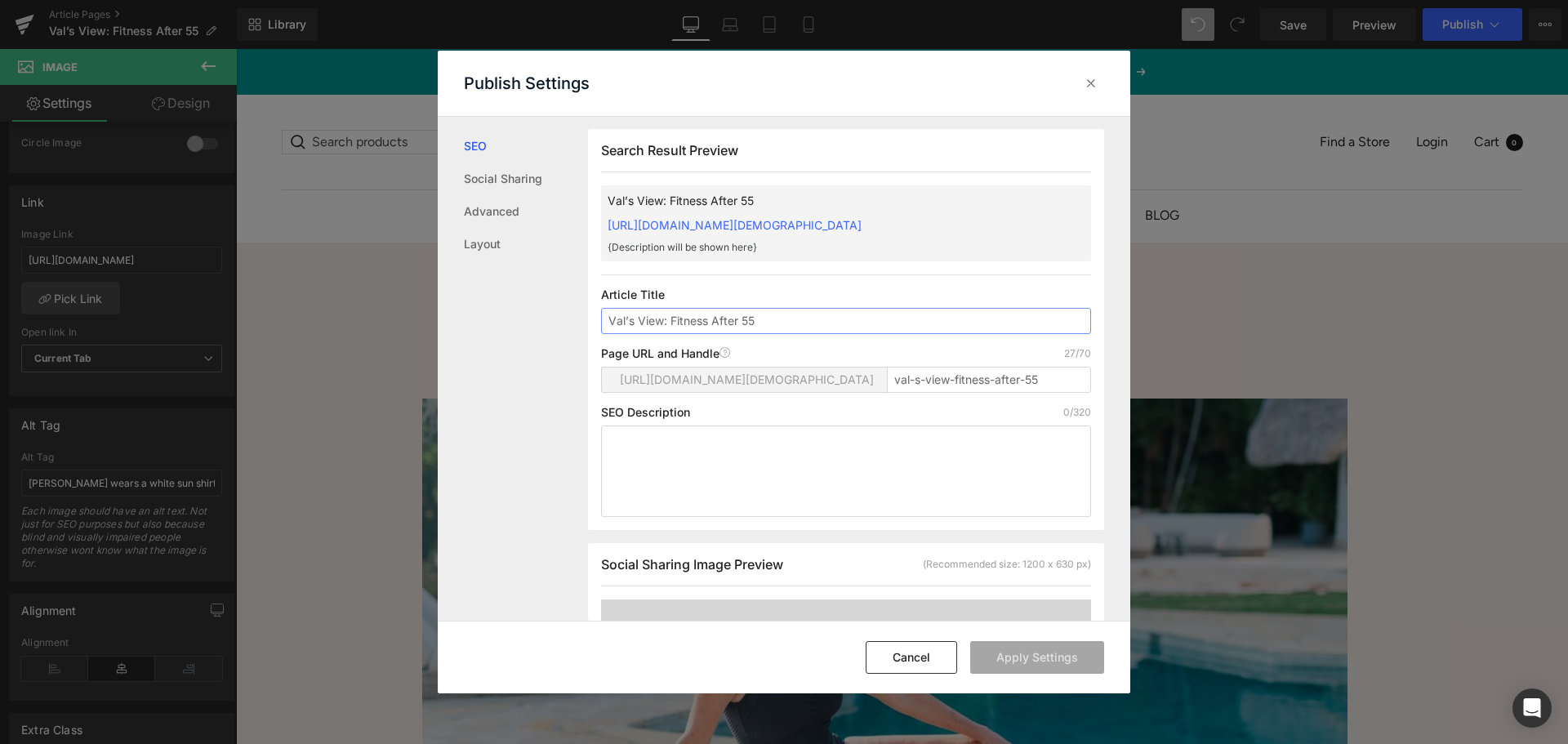
click at [675, 334] on input "Val’s View: Fitness After 55" at bounding box center [845, 321] width 490 height 26
paste input "Fitness After 55: Embracing Movement & a Healthy Lifestyle"
type input "Fitness After 55: Embracing Movement & a Healthy Lifestyle"
drag, startPoint x: 891, startPoint y: 393, endPoint x: 1050, endPoint y: 397, distance: 159.1
click at [1050, 393] on input "val-s-view-fitness-after-55" at bounding box center [989, 380] width 204 height 26
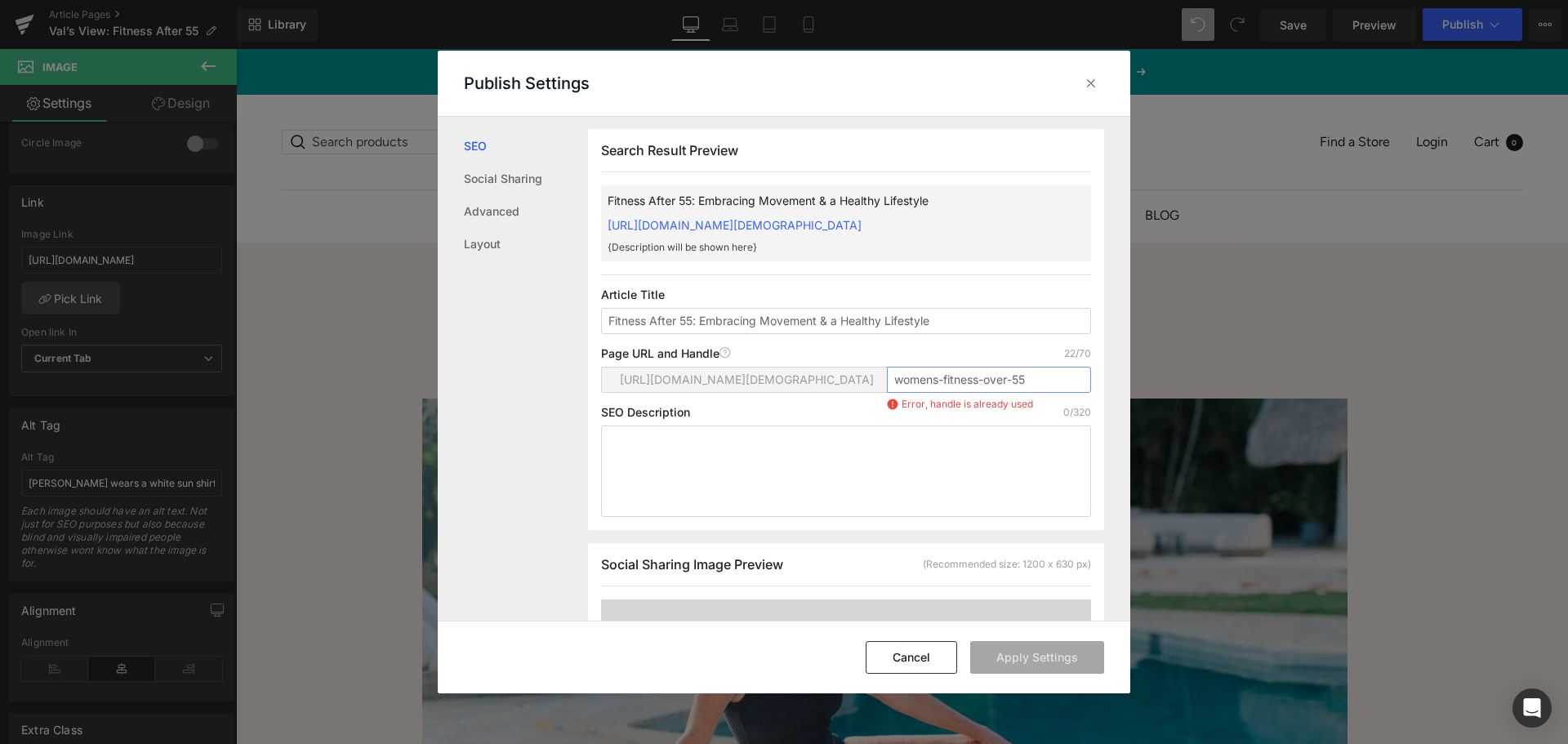
click at [929, 393] on input "womens-fitness-over-55" at bounding box center [989, 380] width 204 height 26
drag, startPoint x: 934, startPoint y: 397, endPoint x: 854, endPoint y: 387, distance: 80.6
click at [854, 387] on div "[URL][DOMAIN_NAME][DEMOGRAPHIC_DATA] womens-fitness-over-55 Error, handle is al…" at bounding box center [845, 387] width 490 height 40
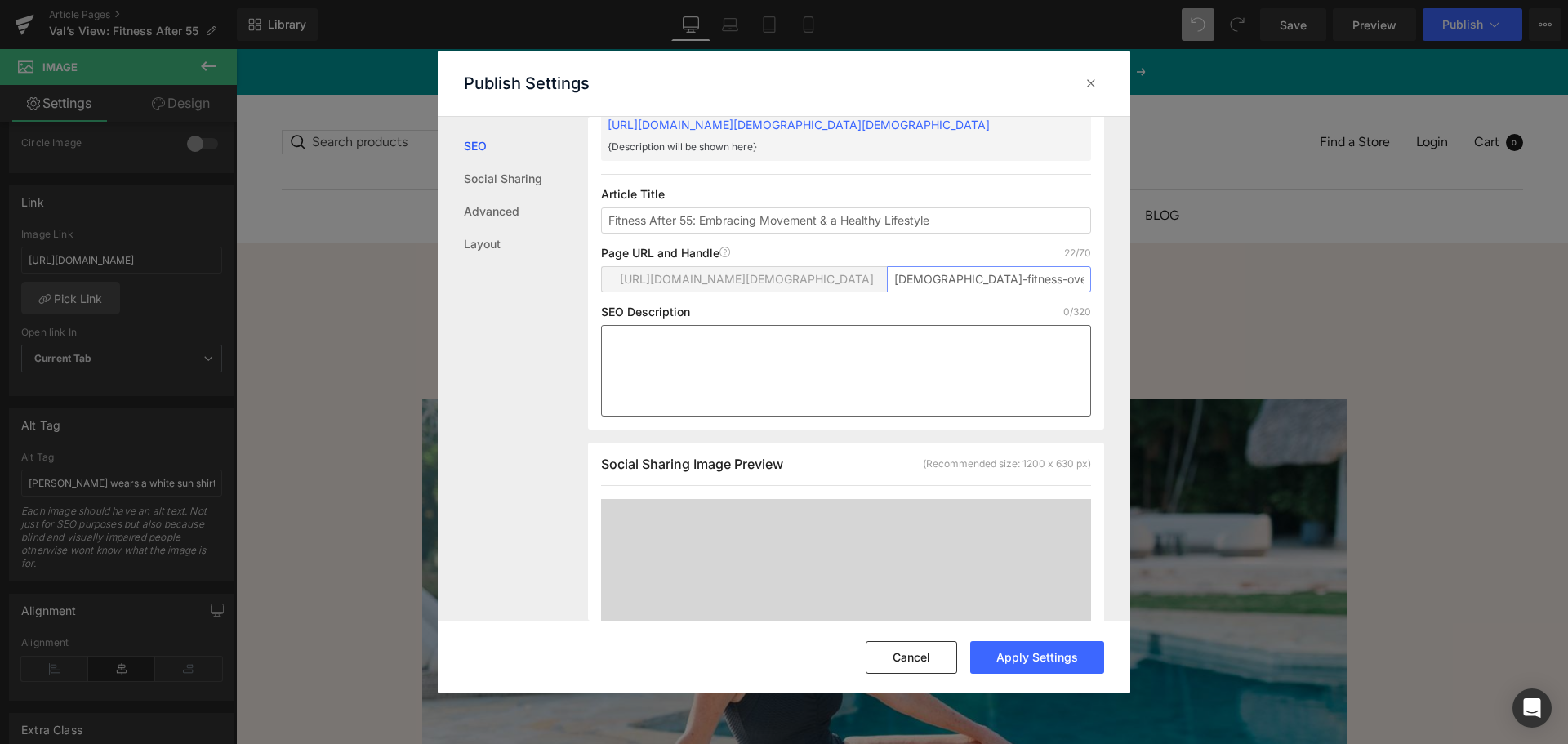
scroll to position [246, 0]
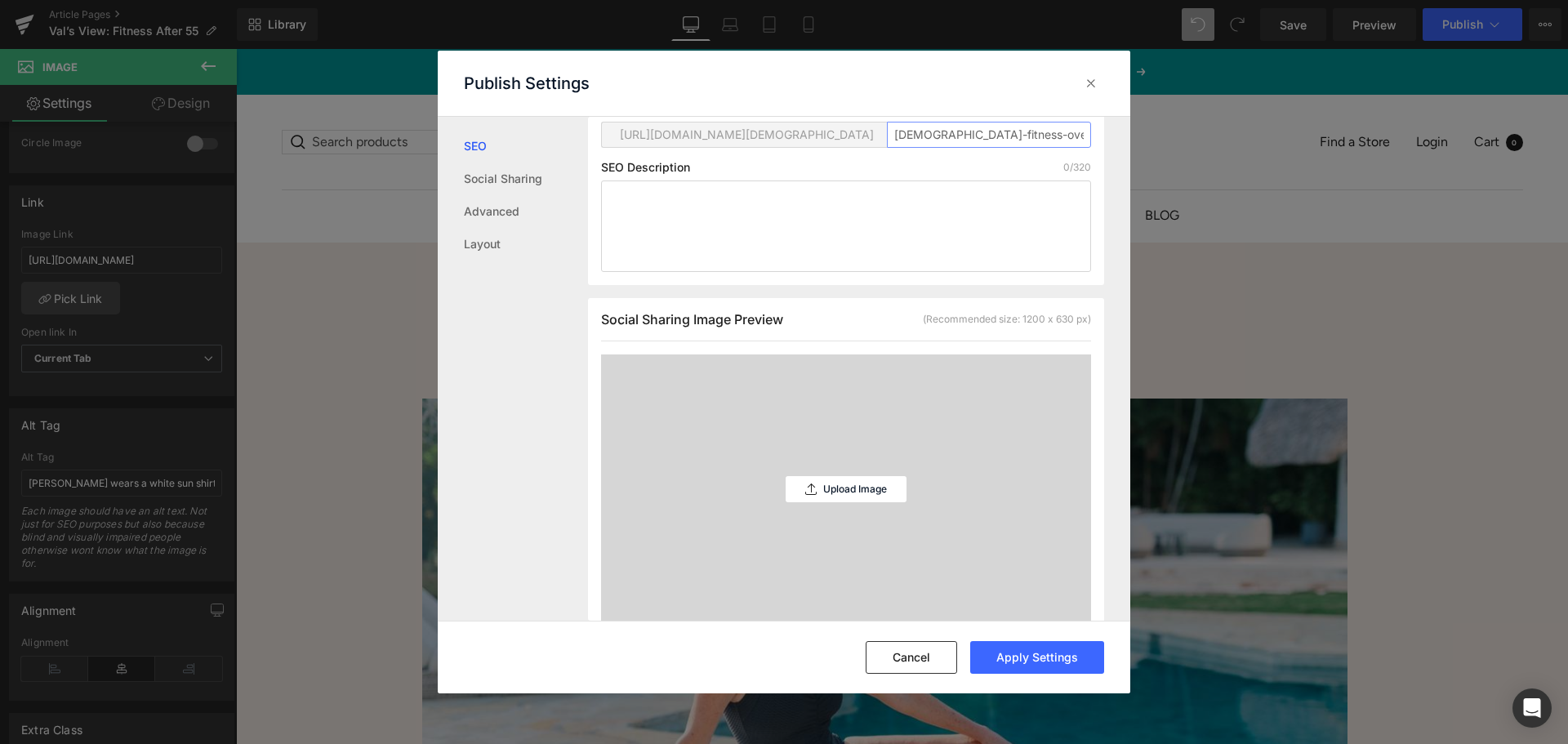
type input "[DEMOGRAPHIC_DATA]-fitness-over-55"
click at [660, 212] on textarea at bounding box center [845, 226] width 490 height 91
paste textarea "I'm living proof that there is no age limit for being active. Read on to learn …"
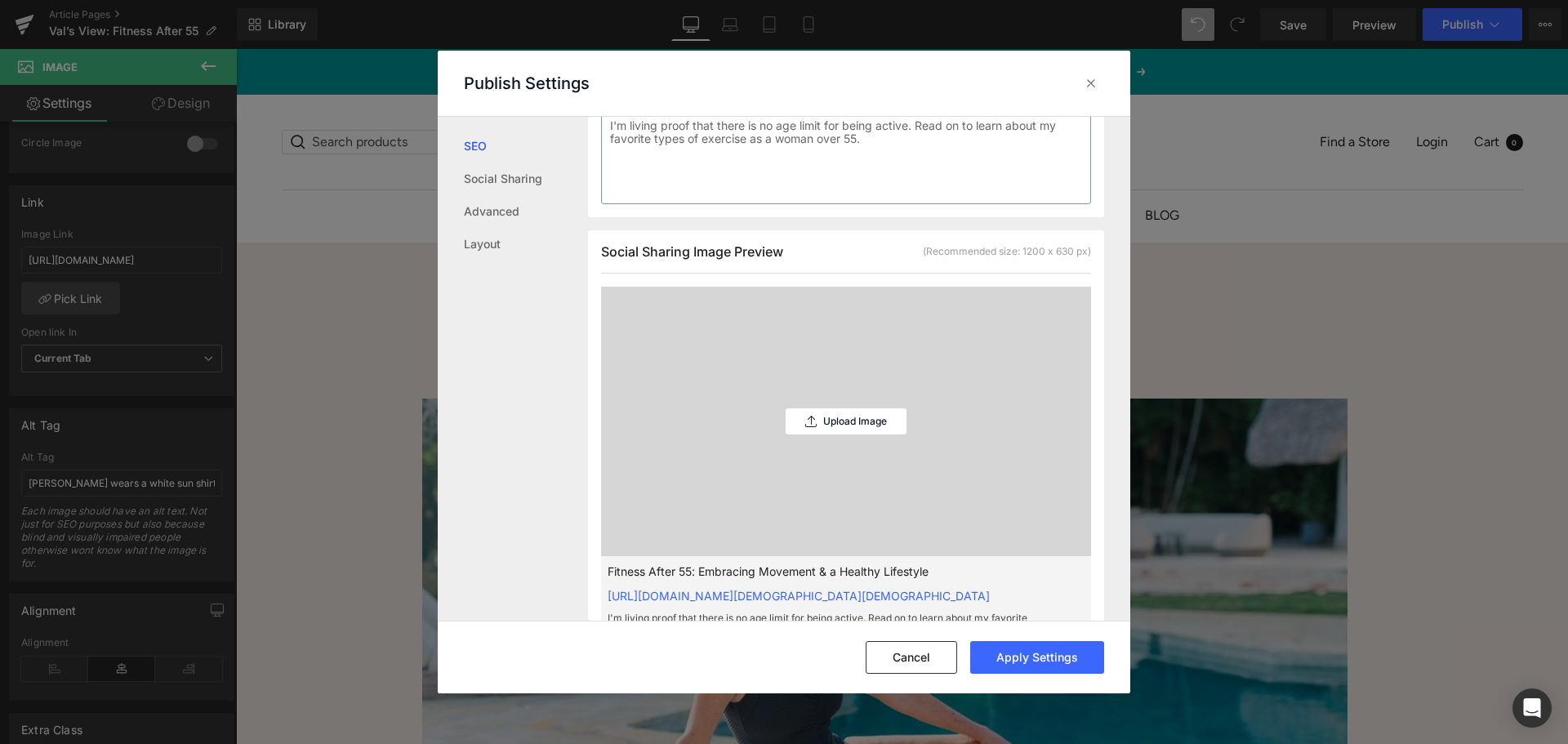
scroll to position [466, 0]
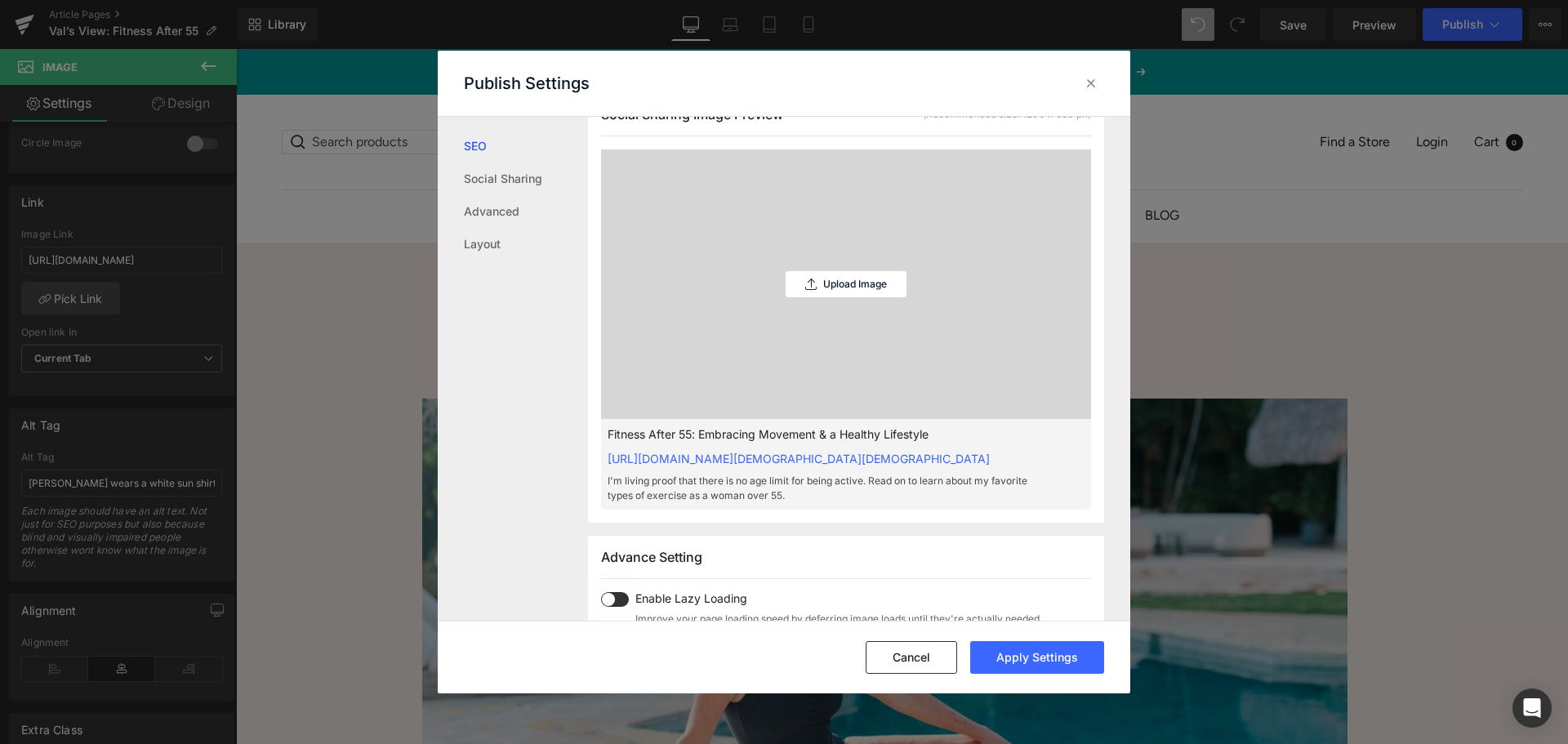
type textarea "I'm living proof that there is no age limit for being active. Read on to learn …"
click at [875, 290] on p "Upload Image" at bounding box center [854, 284] width 63 height 12
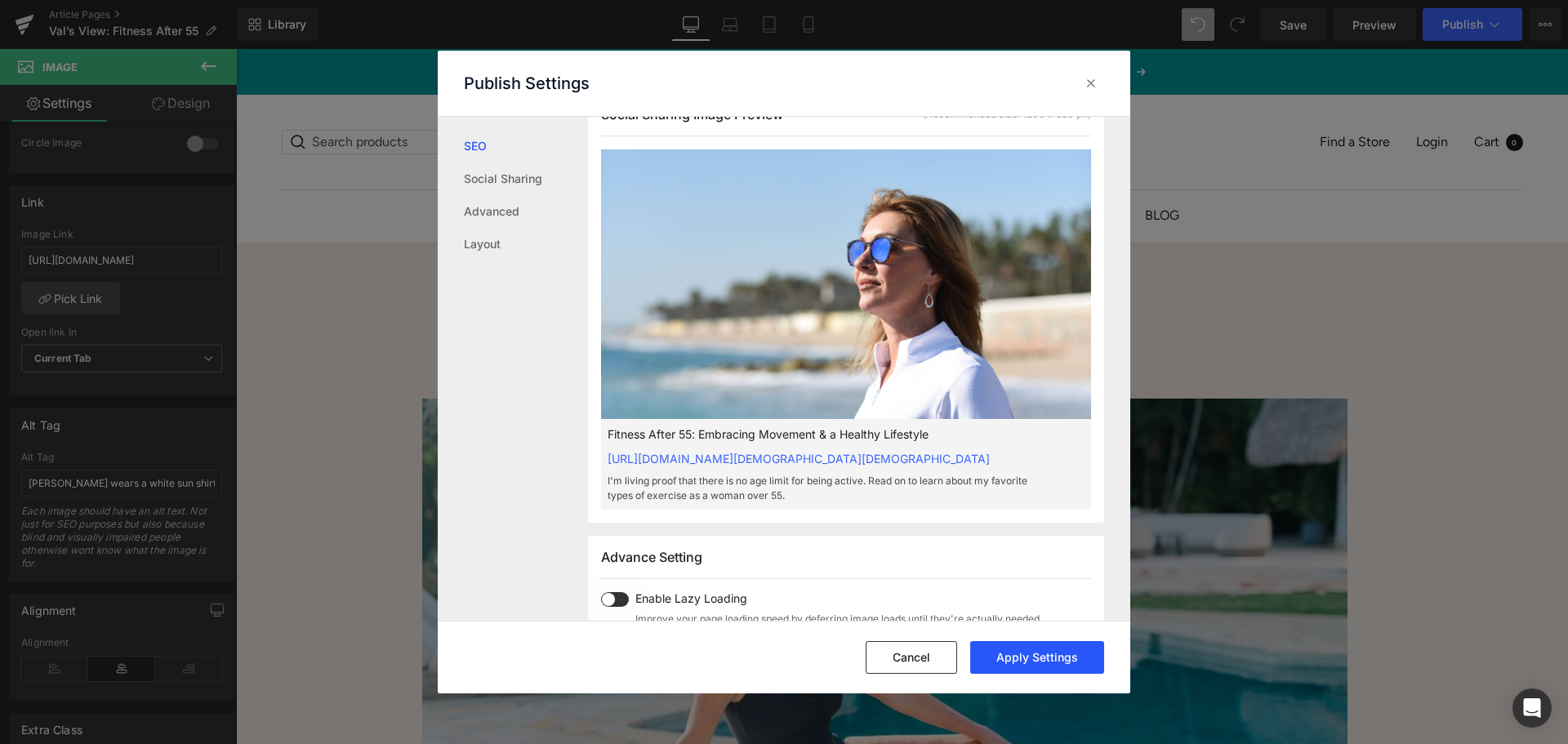
click at [1006, 660] on button "Apply Settings" at bounding box center [1037, 658] width 134 height 33
type input "Fitness After 55: Embracing Movement &amp; a Healthy Lifestyle"
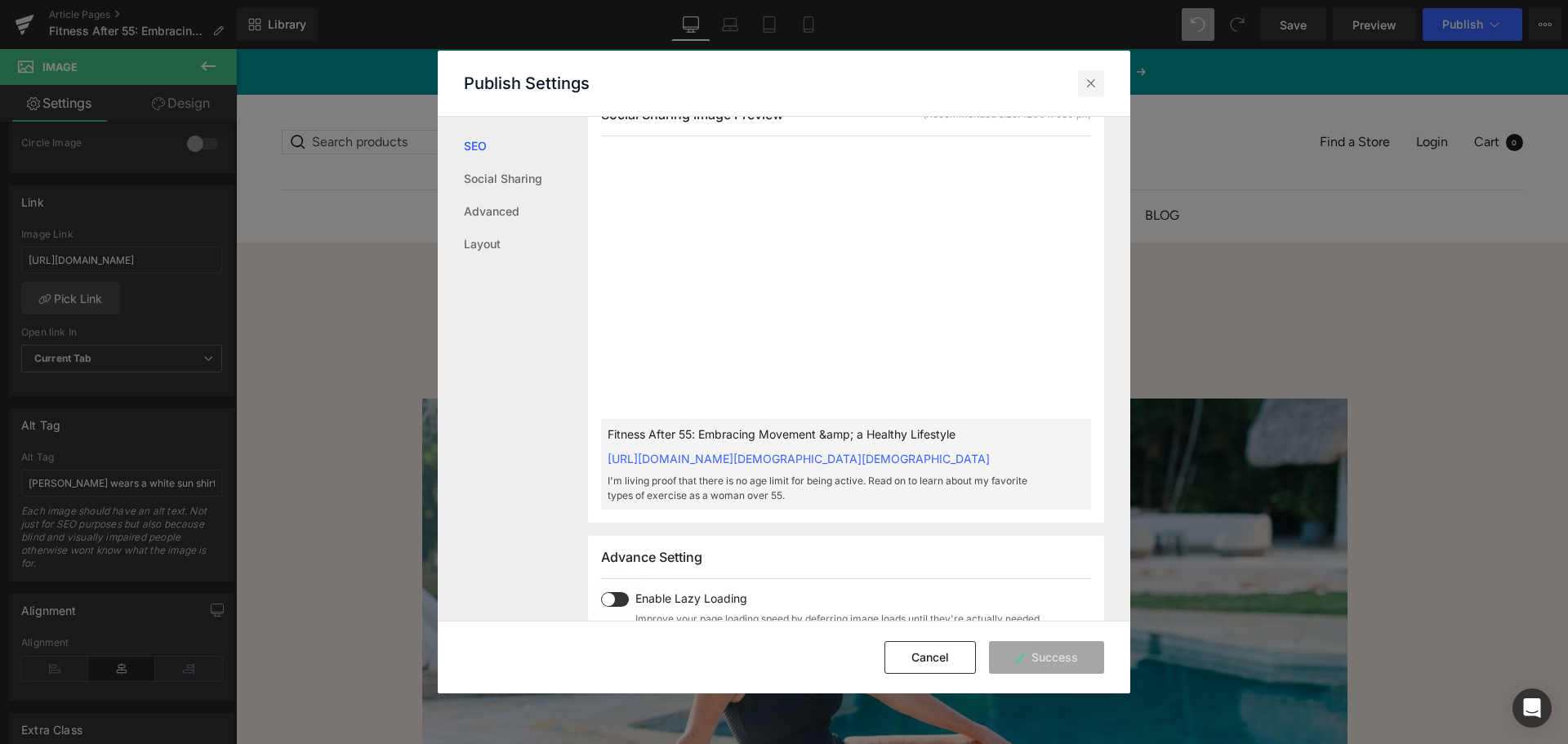
click at [1102, 77] on div at bounding box center [1091, 83] width 26 height 26
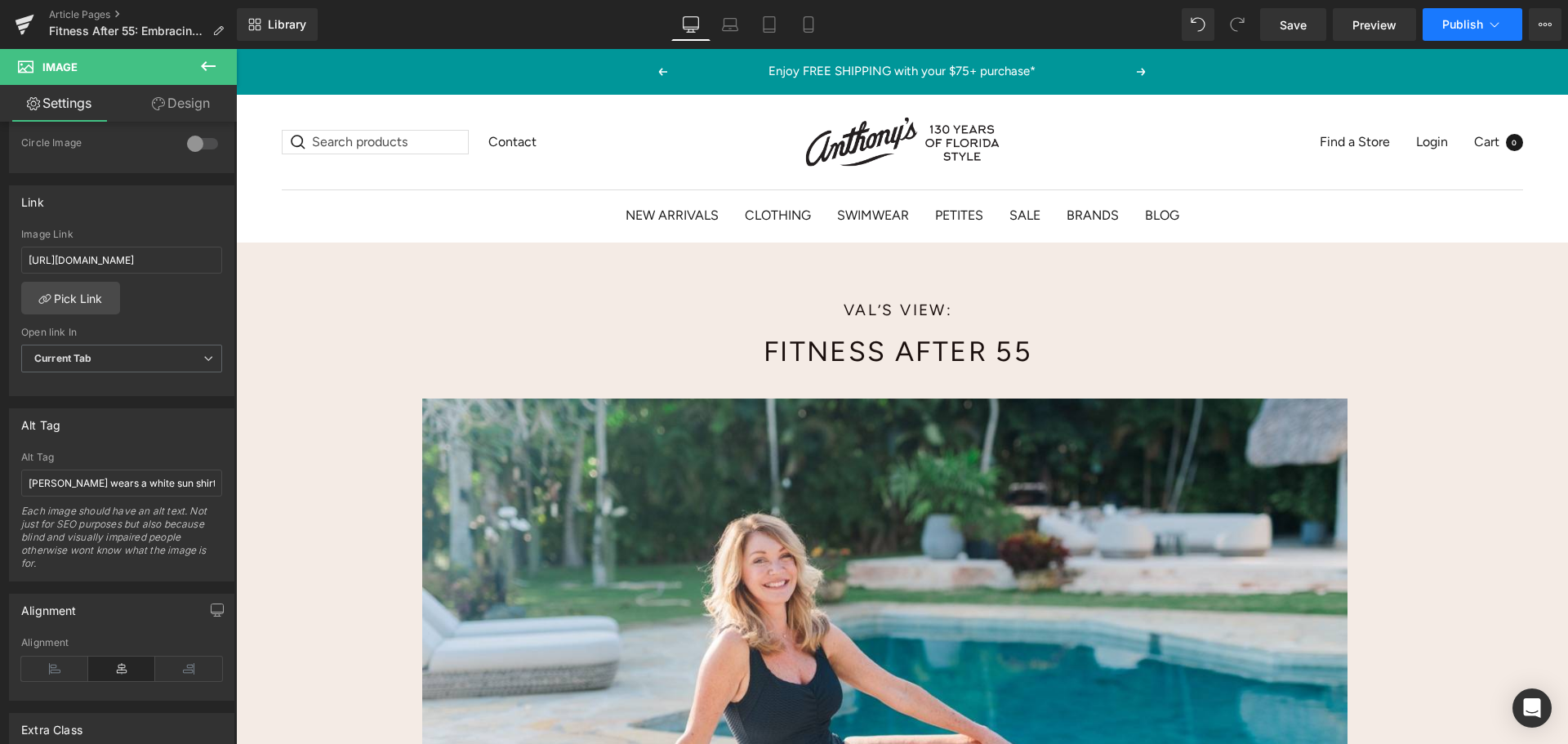
click at [1461, 24] on span "Publish" at bounding box center [1463, 25] width 41 height 13
click at [1542, 17] on button "View Live Page View with current Template Save Template to Library Schedule Pub…" at bounding box center [1546, 25] width 33 height 33
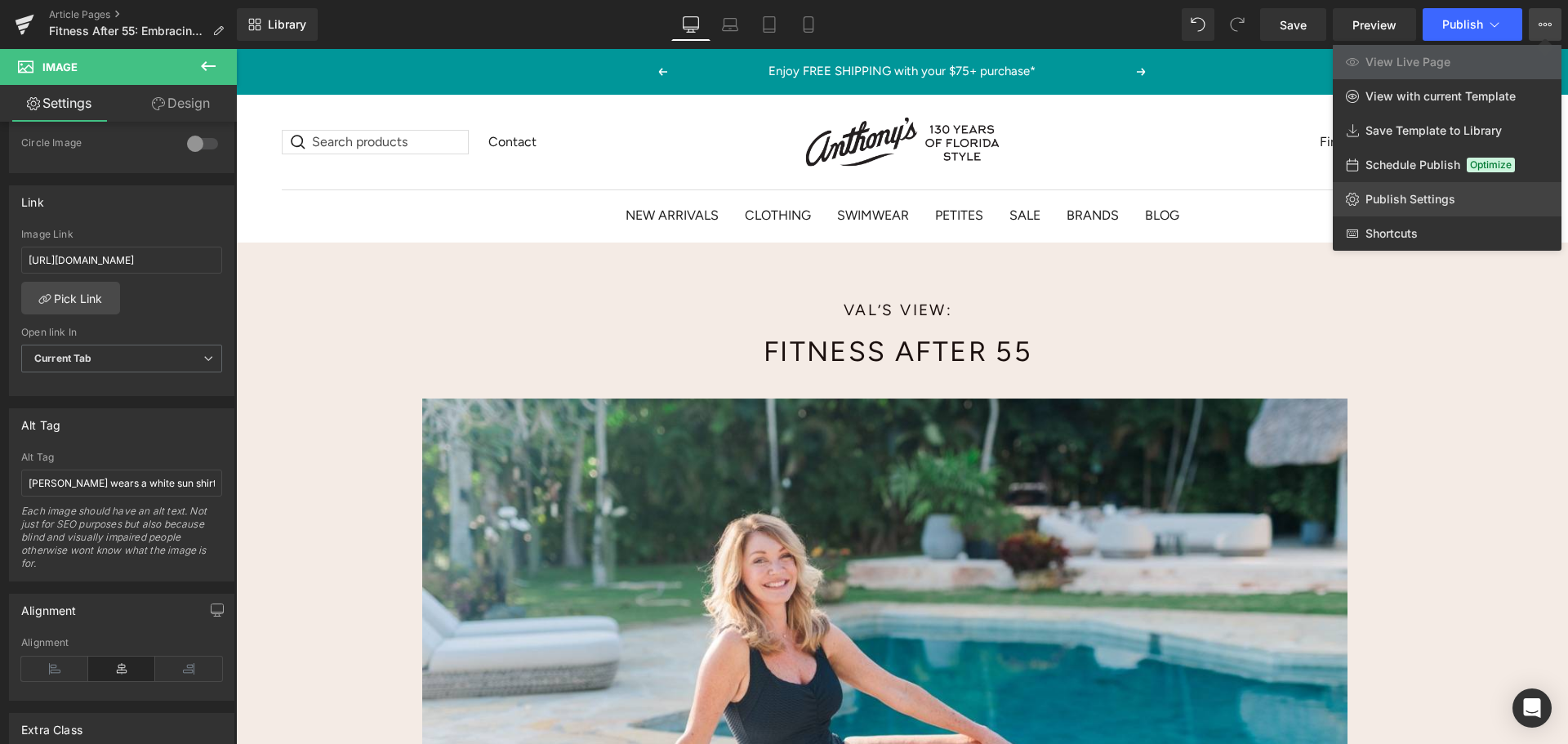
click at [1412, 188] on link "Publish Settings" at bounding box center [1448, 199] width 229 height 35
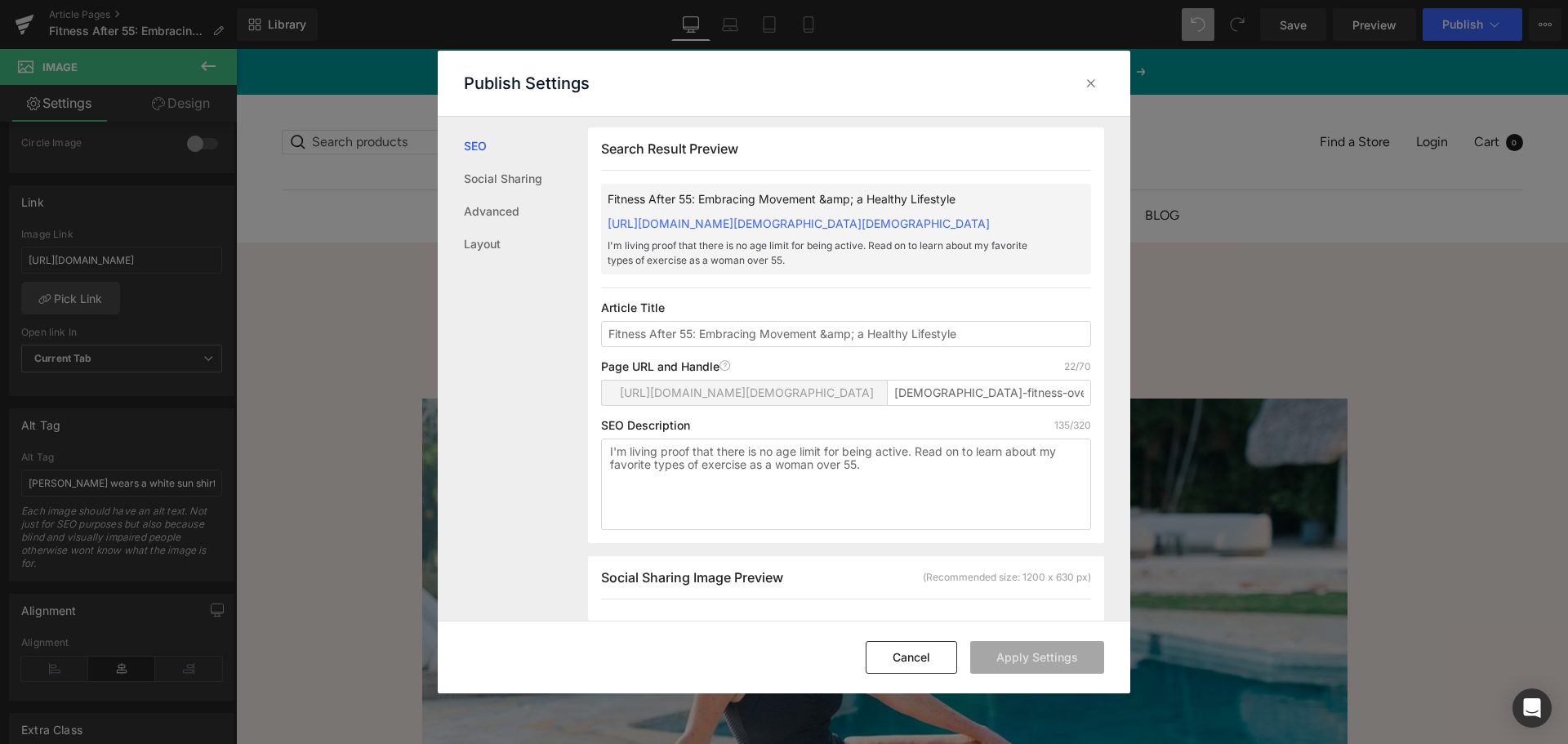
scroll to position [0, 0]
click at [1083, 81] on div at bounding box center [1091, 83] width 26 height 26
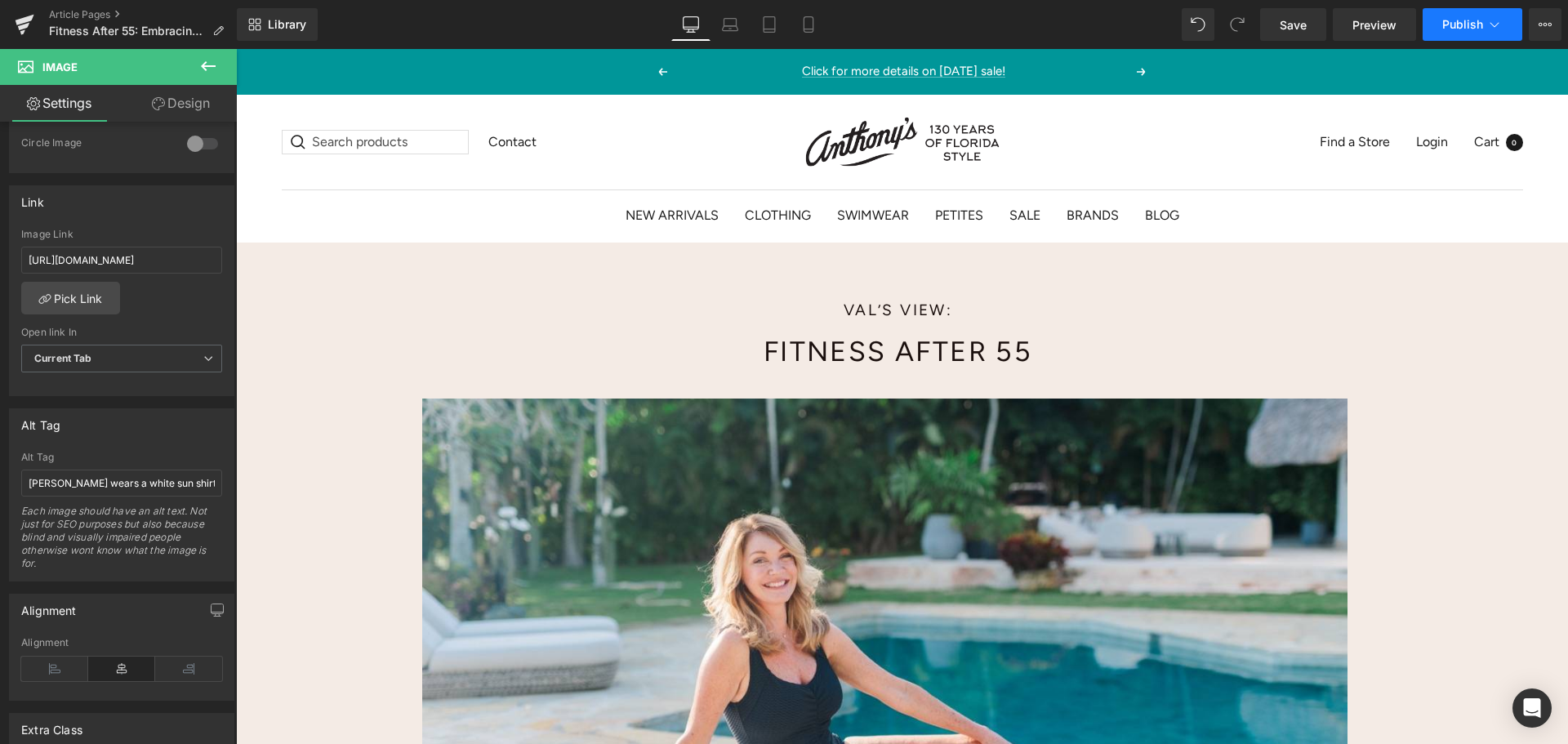
click at [1482, 26] on span "Publish" at bounding box center [1463, 25] width 41 height 13
click at [1448, 33] on button "Publish" at bounding box center [1473, 25] width 100 height 33
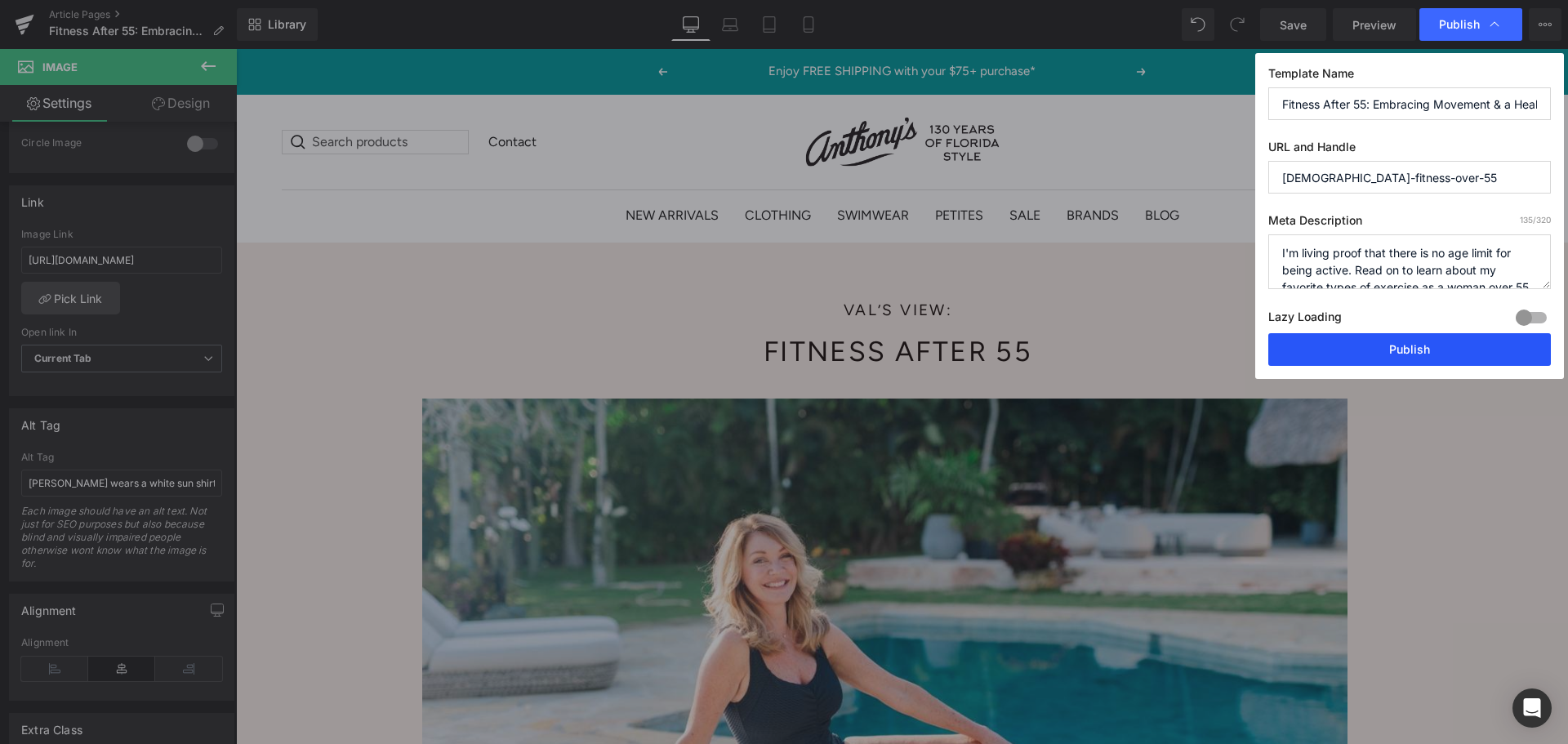
click at [1406, 344] on button "Publish" at bounding box center [1409, 350] width 282 height 33
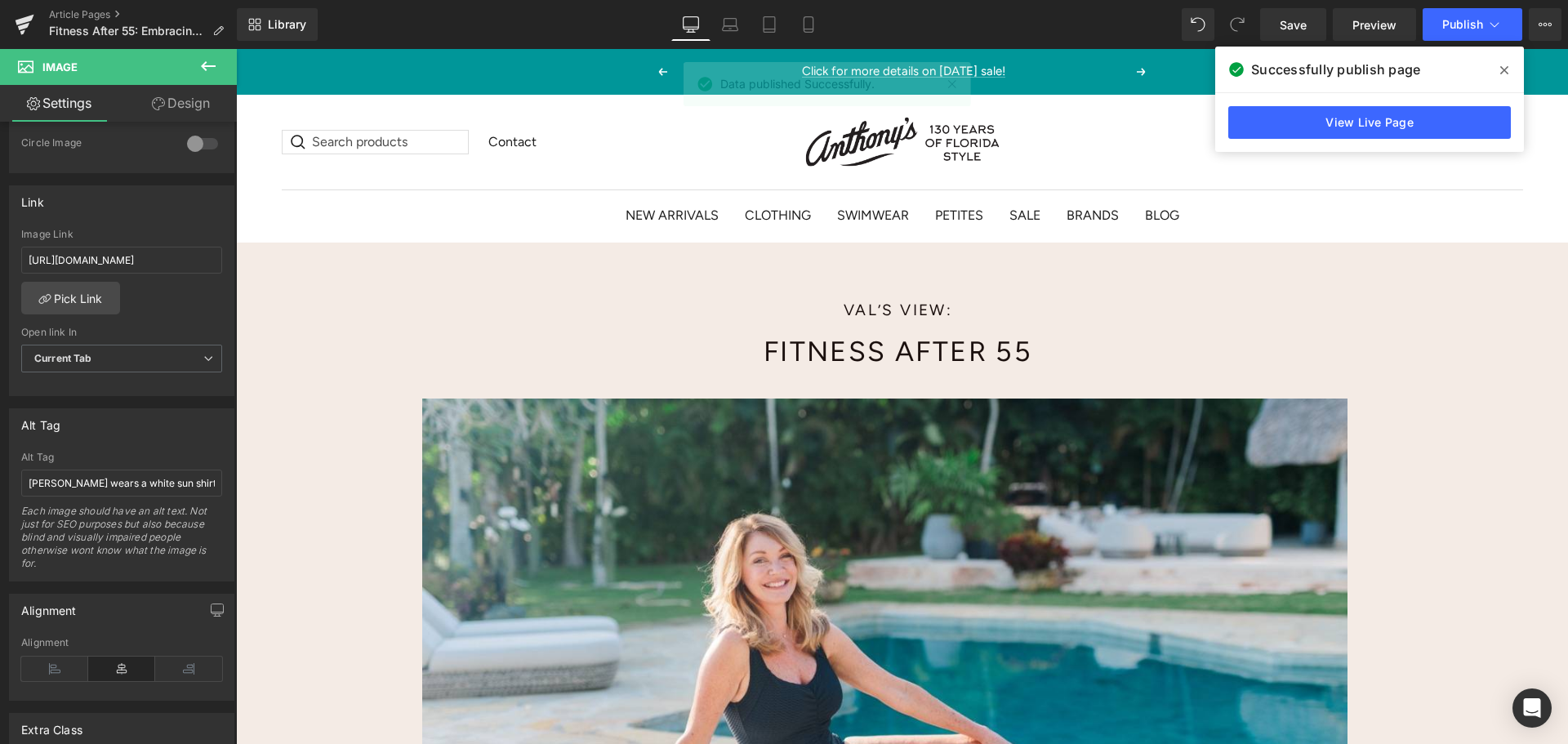
click at [1505, 69] on icon at bounding box center [1505, 70] width 8 height 8
